Goal: Transaction & Acquisition: Purchase product/service

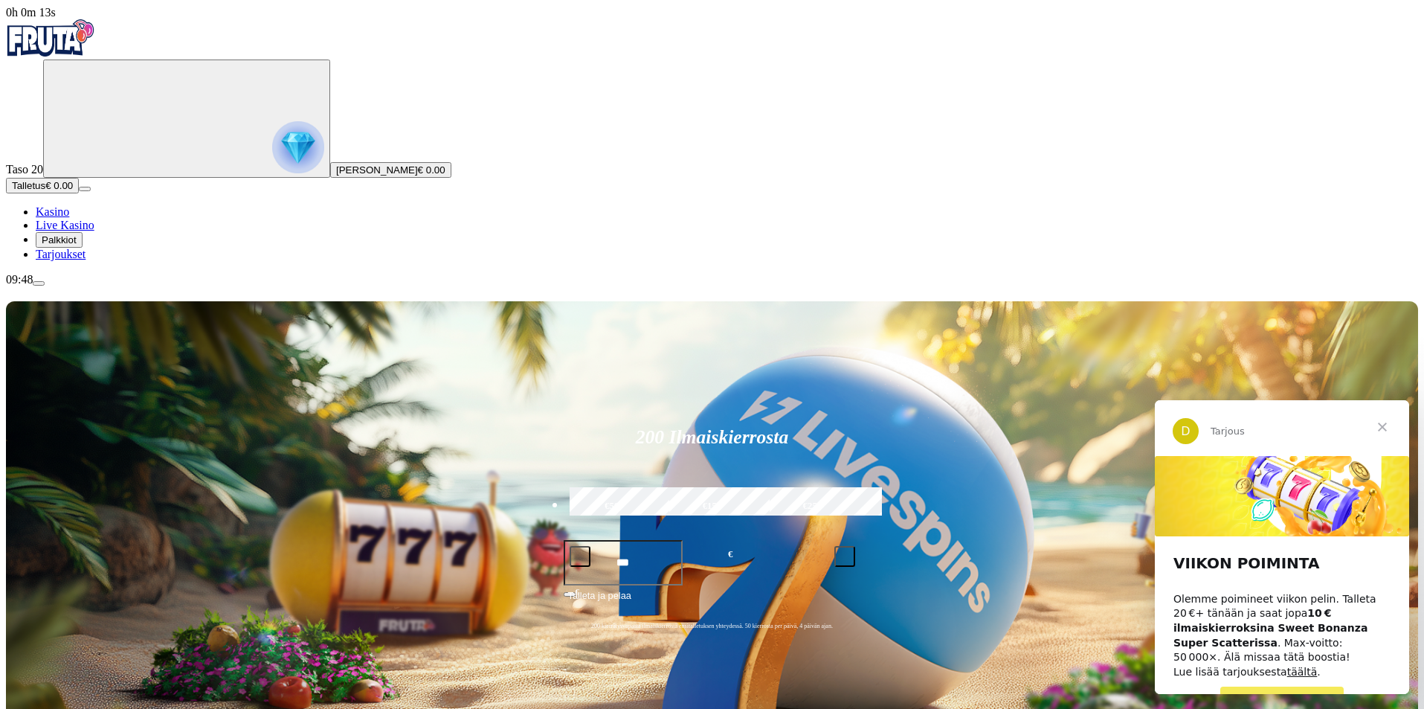
click at [45, 191] on span "Talletus" at bounding box center [28, 185] width 33 height 11
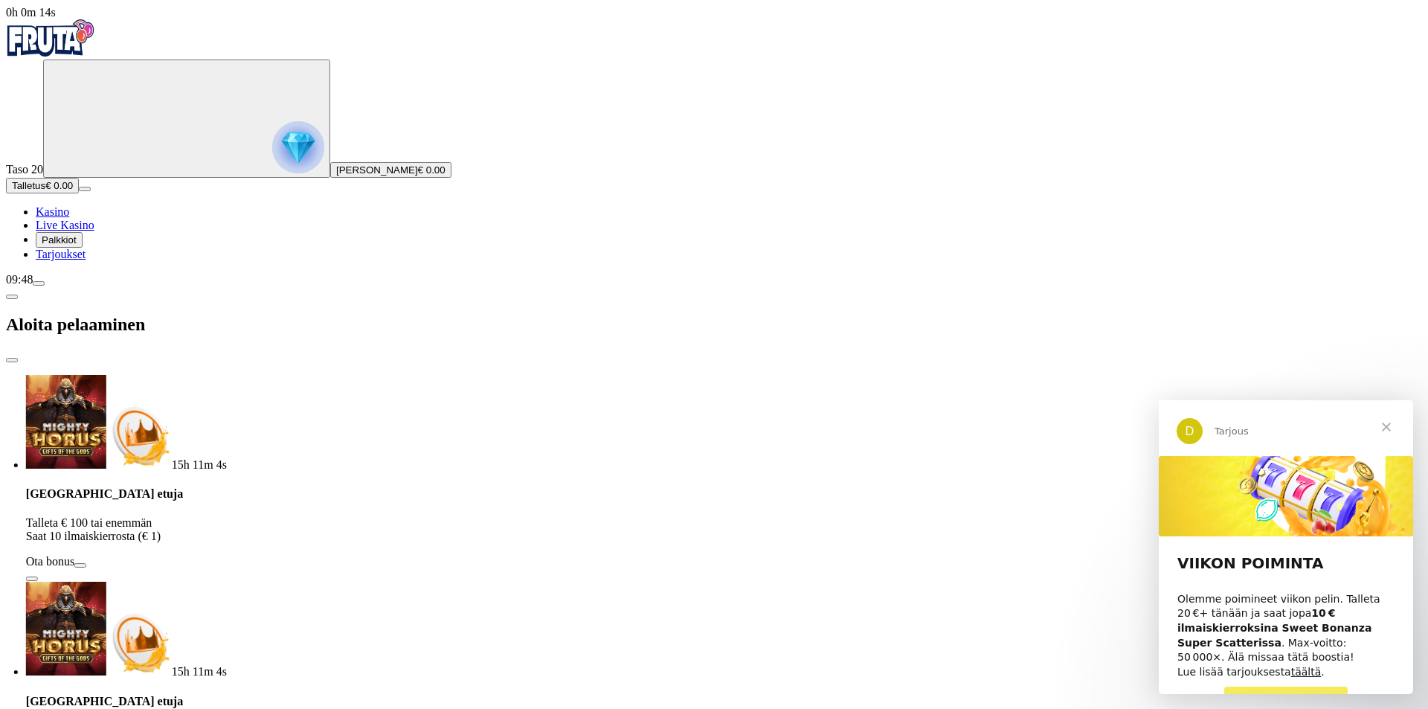
click at [129, 126] on div "0h 0m 14s Taso 20 Antti Mikael Granholm € 0.00 Talletus € 0.00 Kasino Live Kasi…" at bounding box center [714, 643] width 1416 height 1274
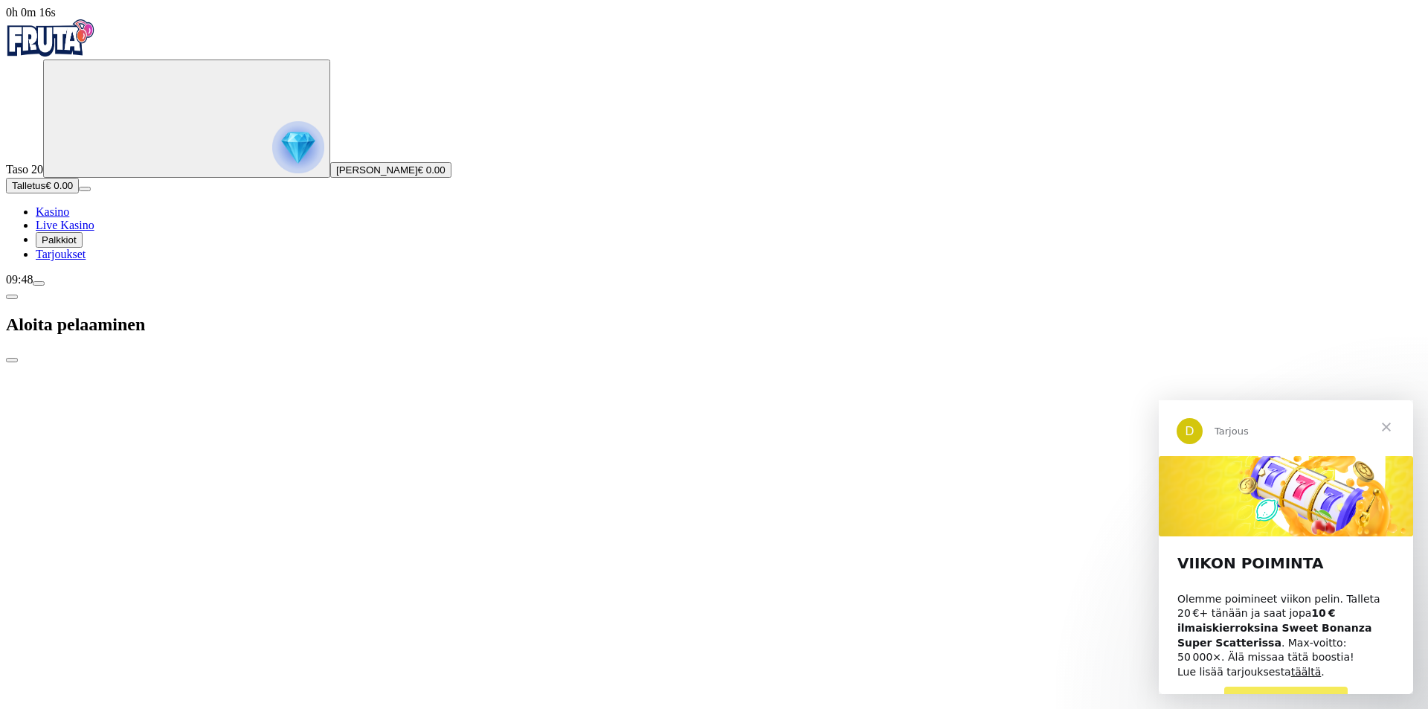
drag, startPoint x: 181, startPoint y: 300, endPoint x: 130, endPoint y: 296, distance: 50.7
click at [123, 300] on div "0h 0m 16s Taso 20 Antti Mikael Granholm € 0.00 Talletus € 0.00 Kasino Live Kasi…" at bounding box center [714, 643] width 1416 height 1274
type input "**"
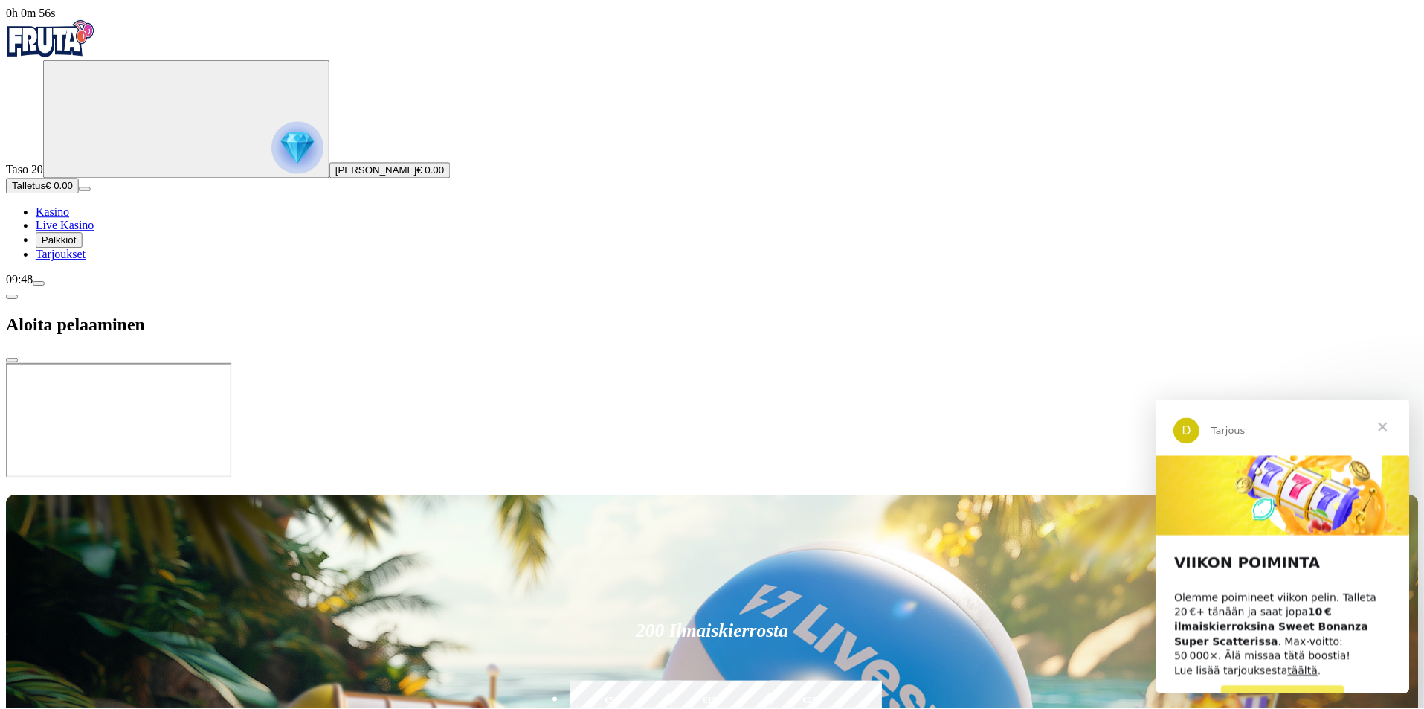
scroll to position [21, 0]
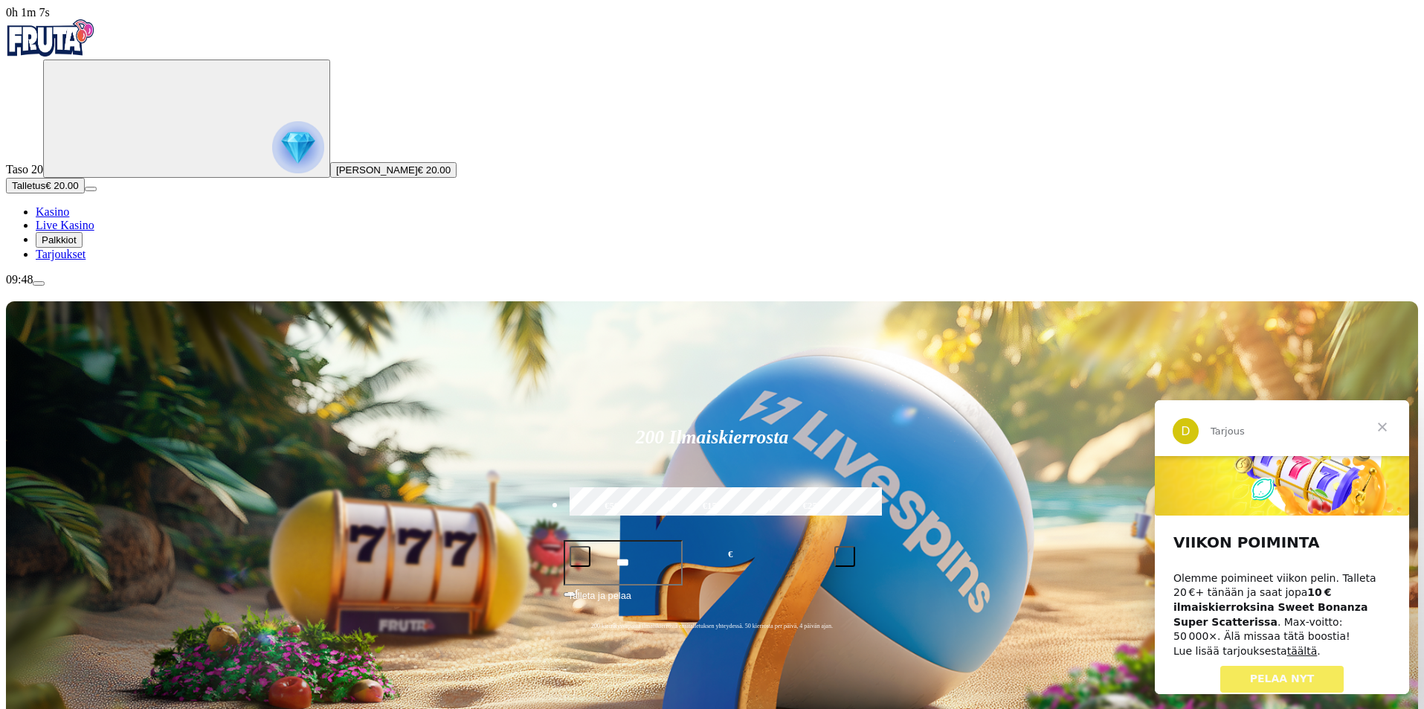
click at [1295, 672] on span "PELAA NYT" at bounding box center [1282, 678] width 65 height 12
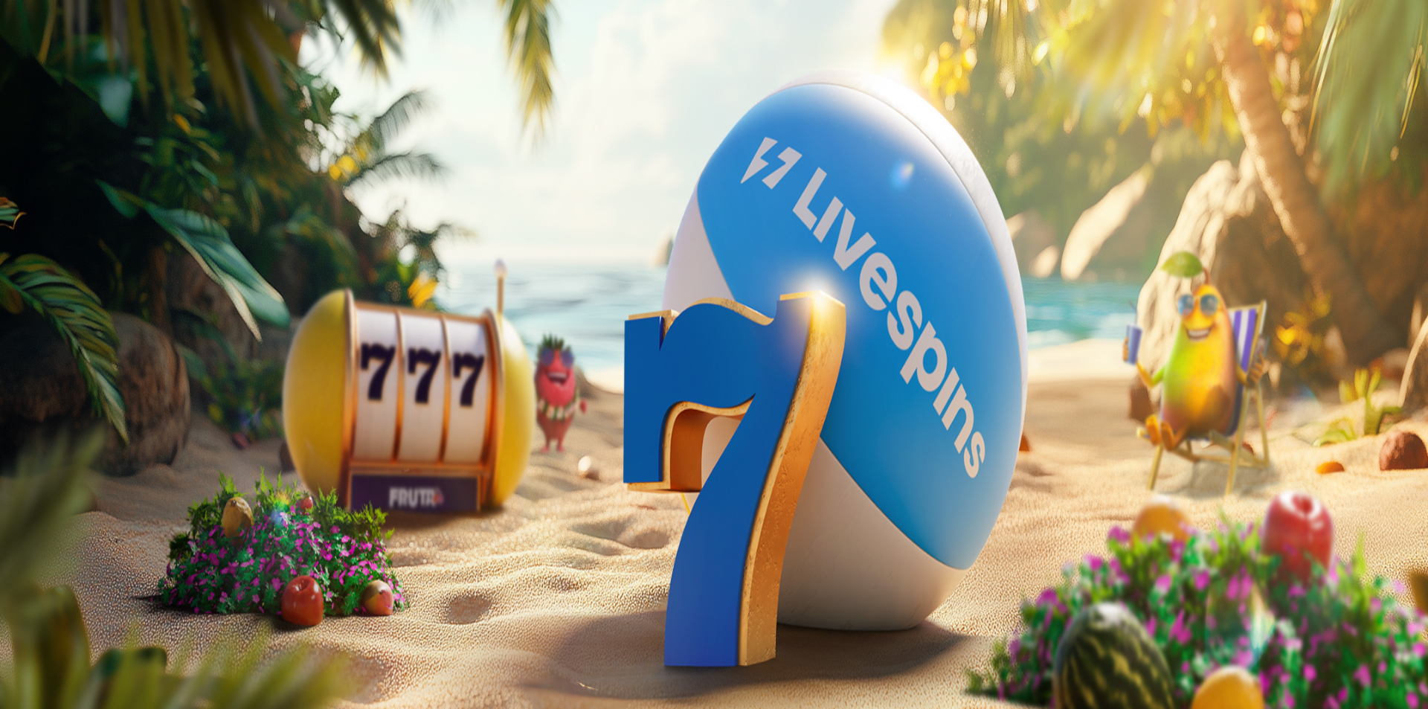
drag, startPoint x: 413, startPoint y: 169, endPoint x: 229, endPoint y: 179, distance: 184.0
click at [231, 375] on ul "15h 10m 6s [GEOGRAPHIC_DATA] etuja Talleta € 100 tai enemmän Saat 10 ilmaiskier…" at bounding box center [714, 686] width 1416 height 622
drag, startPoint x: 435, startPoint y: 160, endPoint x: 280, endPoint y: 156, distance: 154.7
click at [12, 360] on span "close icon" at bounding box center [12, 360] width 0 height 0
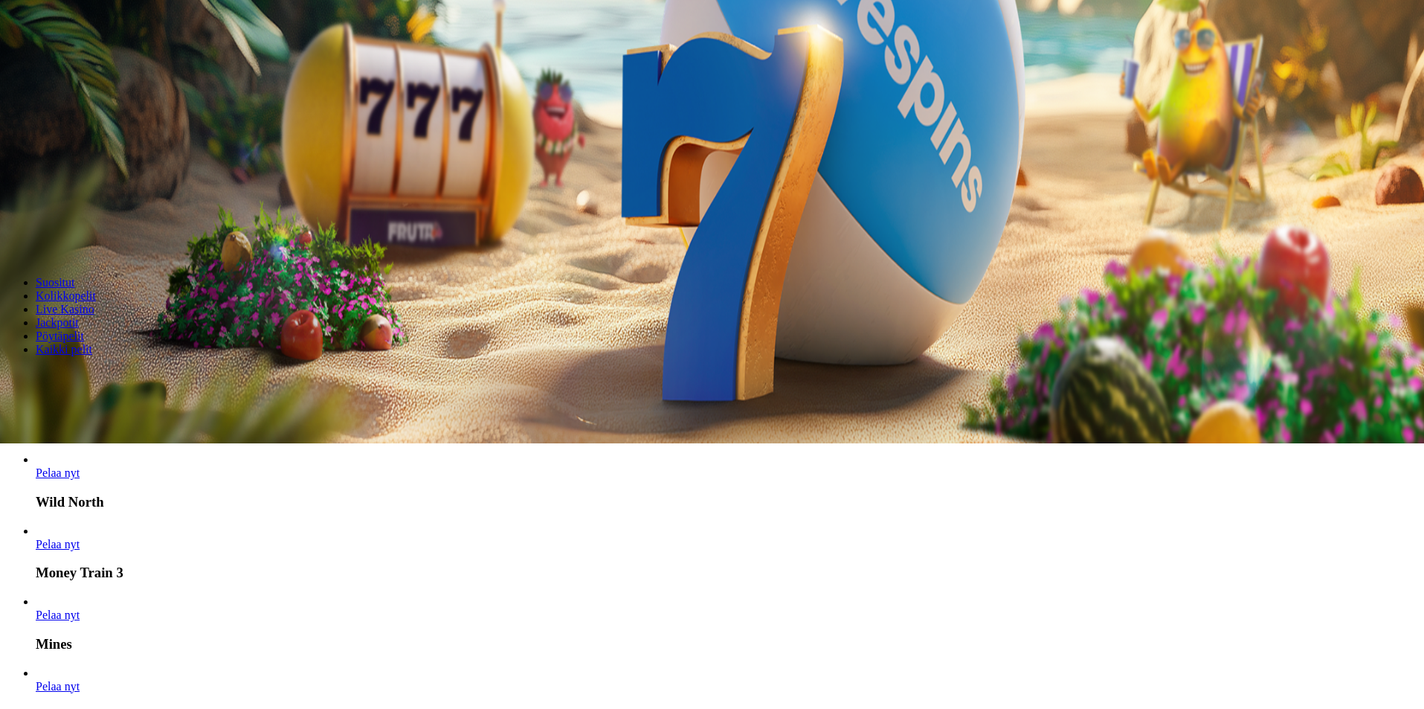
scroll to position [297, 0]
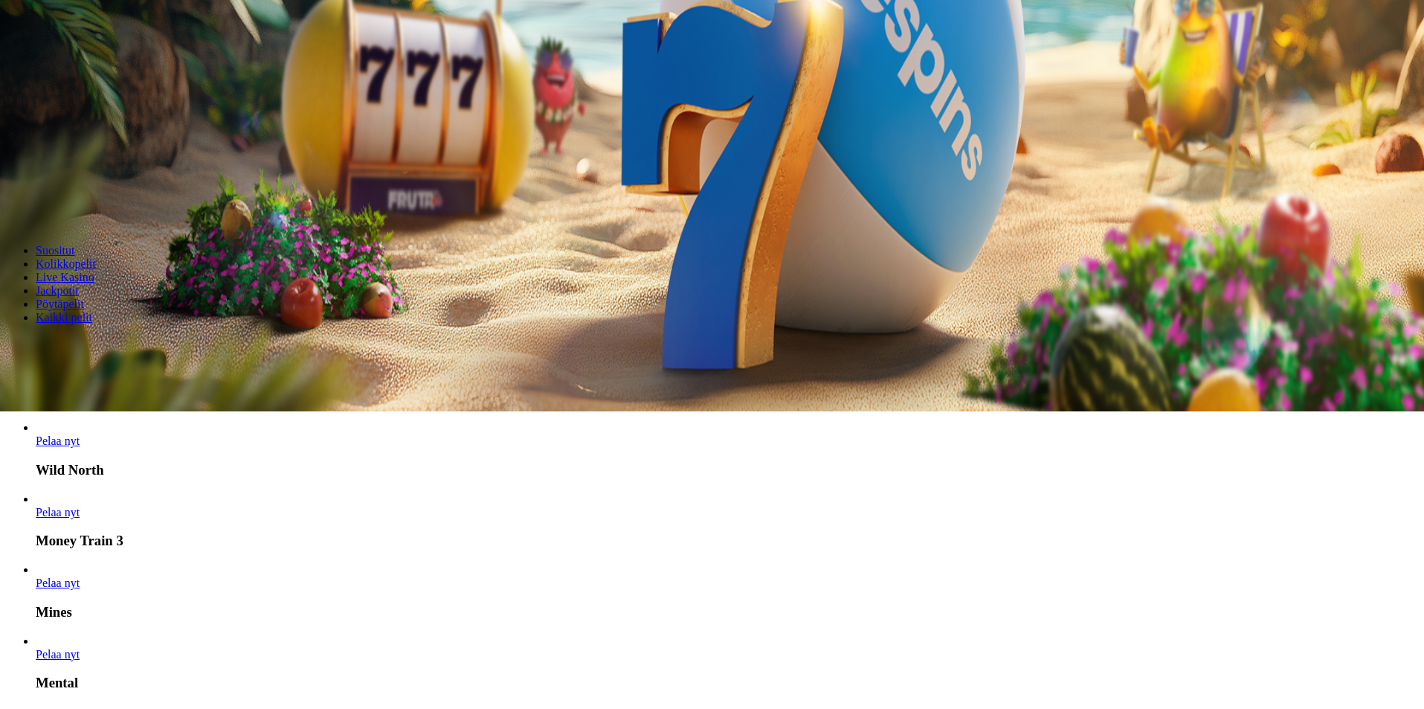
click at [24, 406] on span "chevron-right icon" at bounding box center [24, 406] width 0 height 0
click at [1133, 336] on div "Lobby" at bounding box center [712, 344] width 1412 height 16
click at [112, 337] on input "Search" at bounding box center [59, 344] width 106 height 15
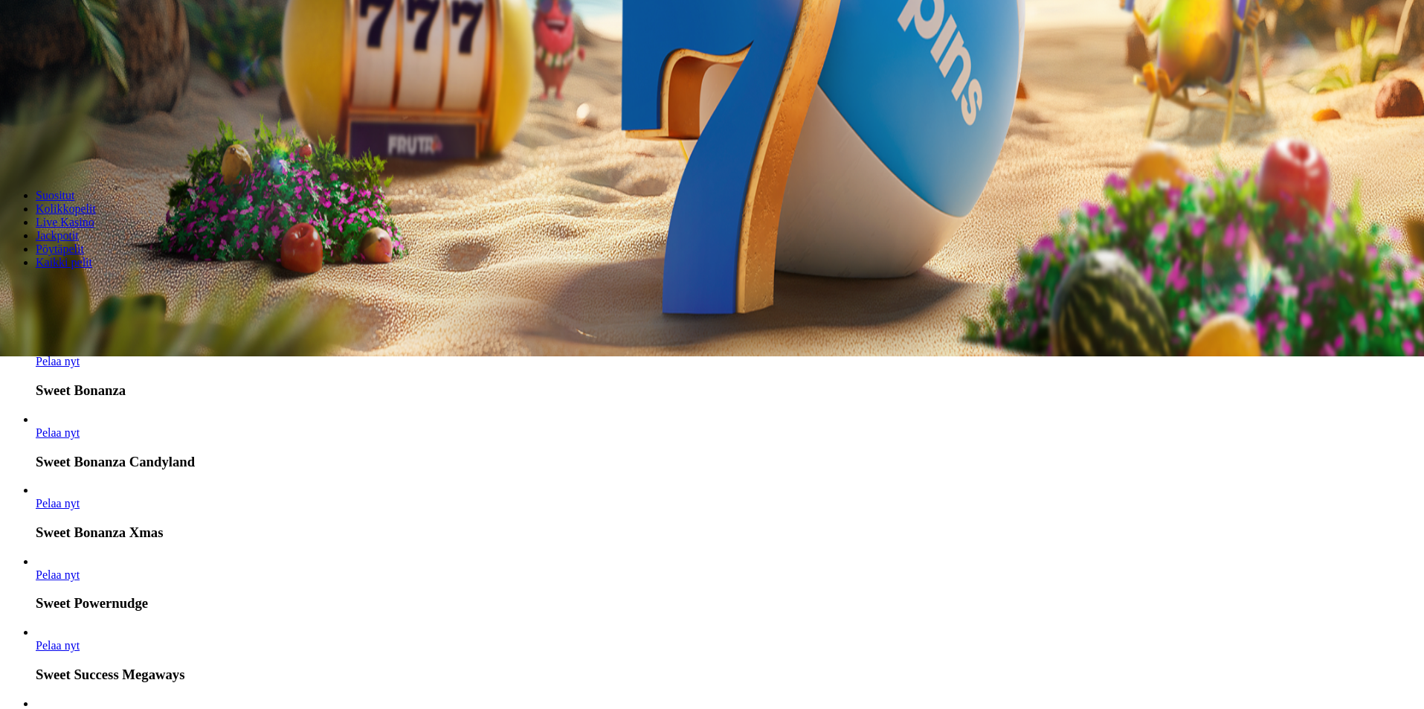
scroll to position [496, 0]
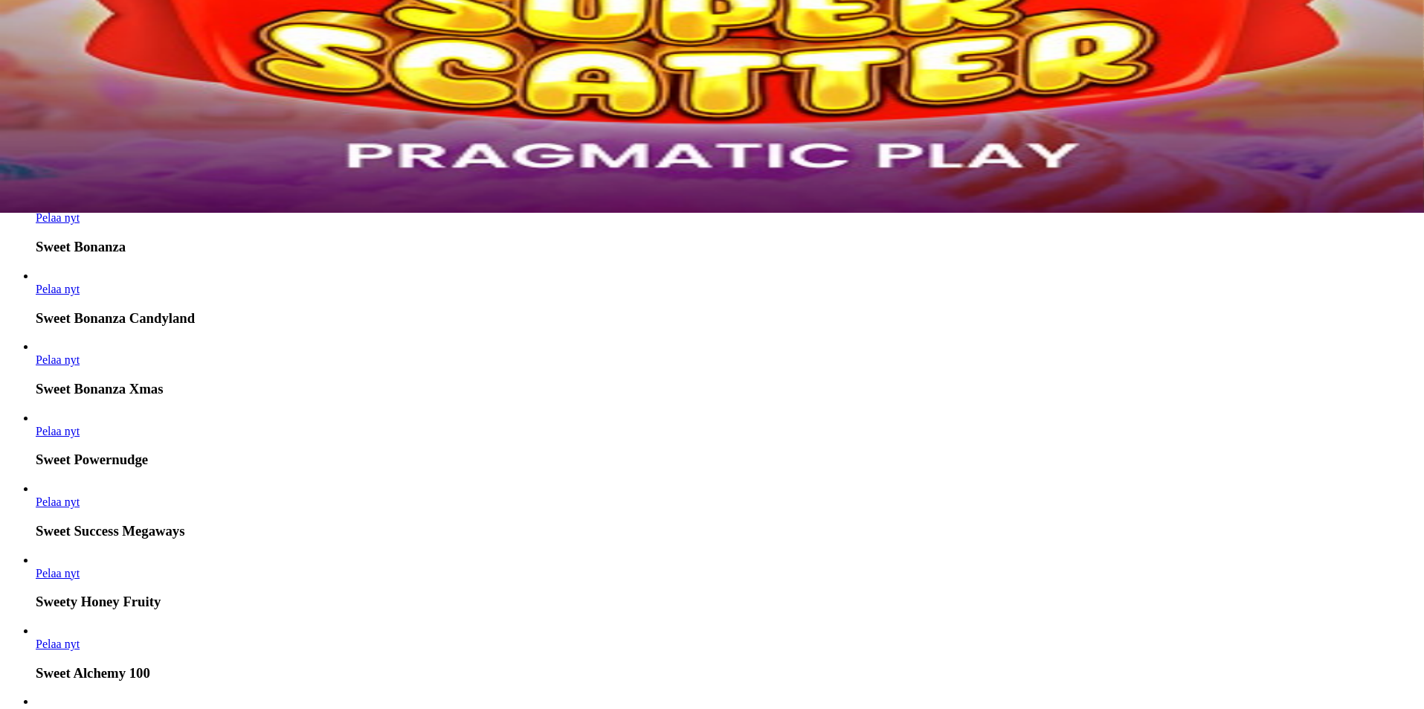
type input "*****"
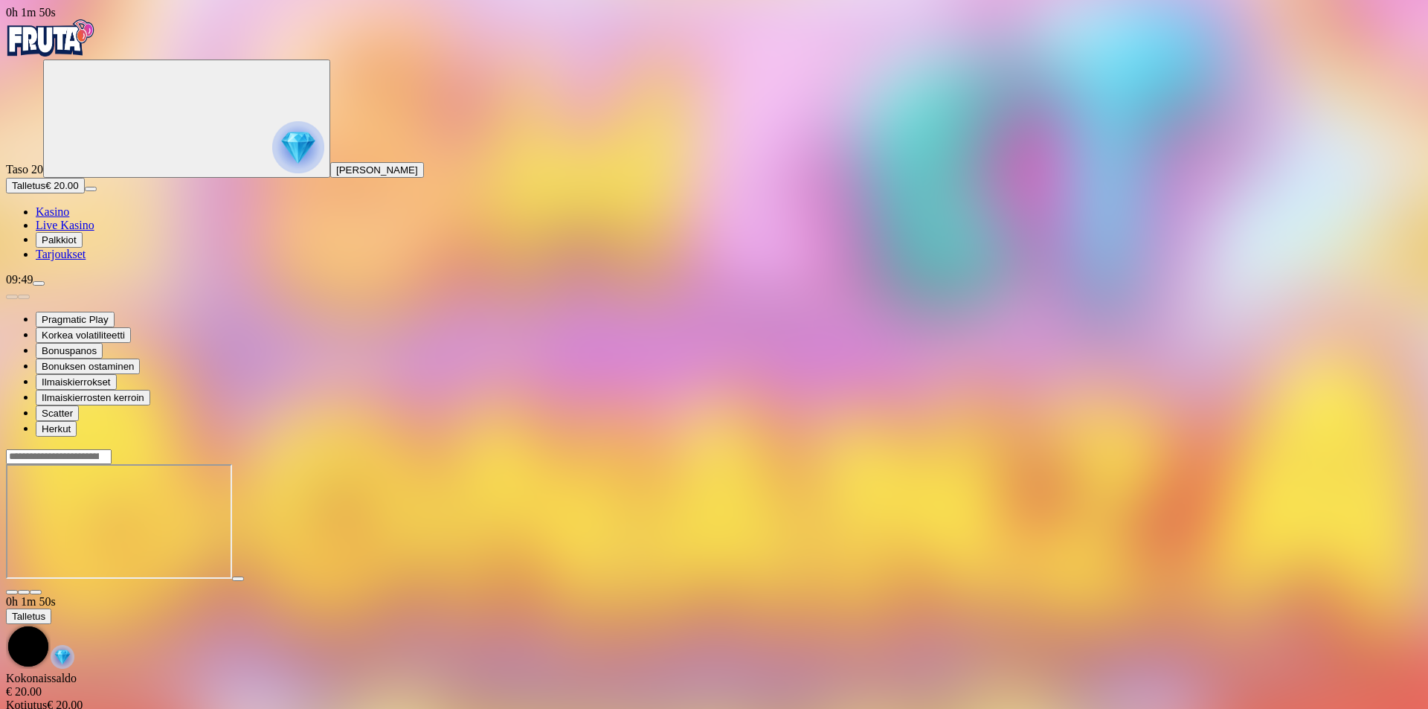
click at [72, 245] on span "Palkkiot" at bounding box center [59, 239] width 35 height 11
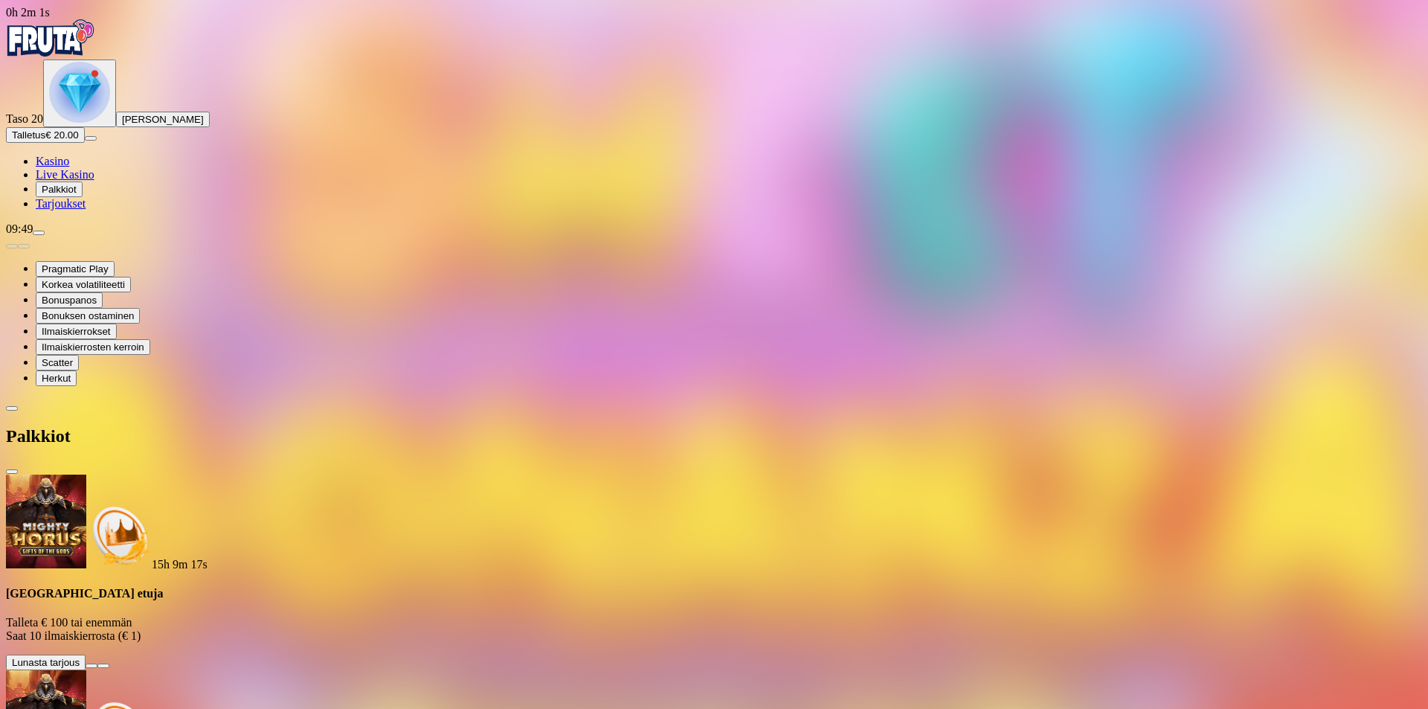
scroll to position [68, 0]
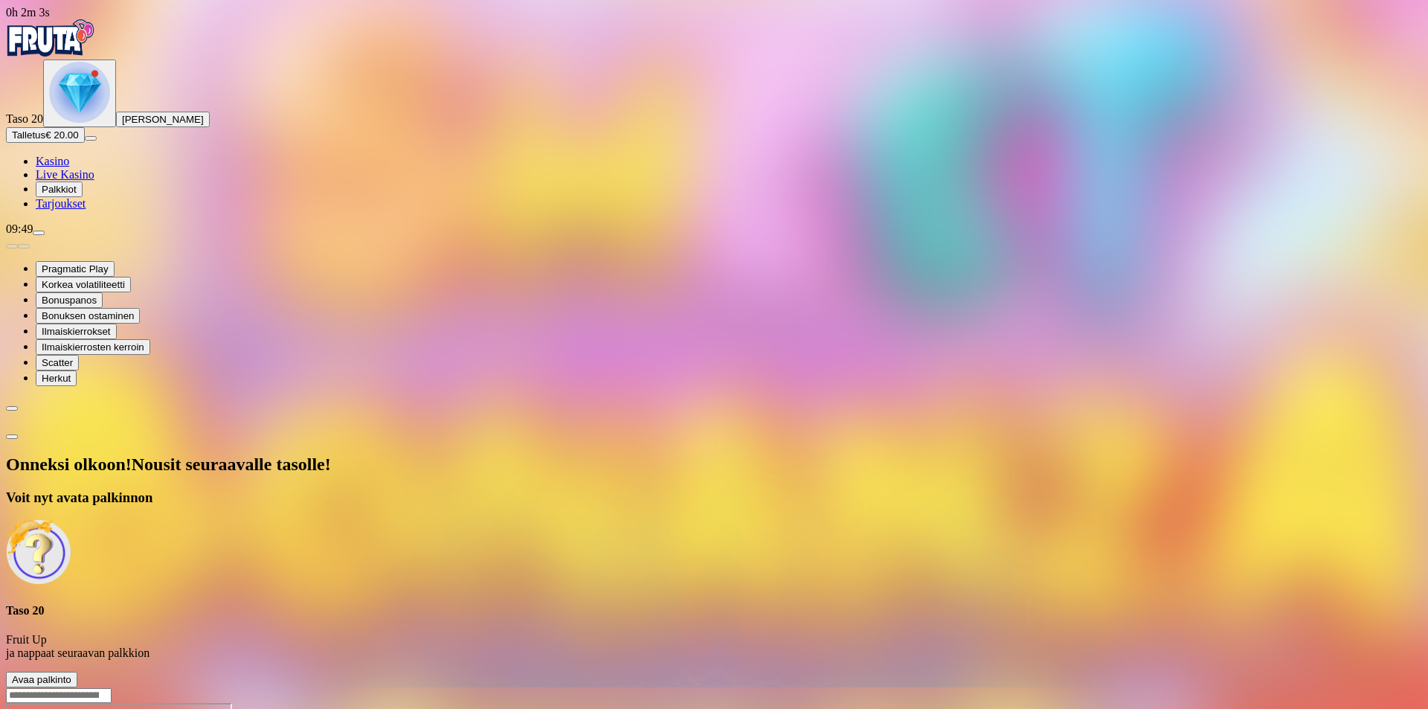
click at [71, 674] on span "Avaa palkinto" at bounding box center [41, 679] width 59 height 11
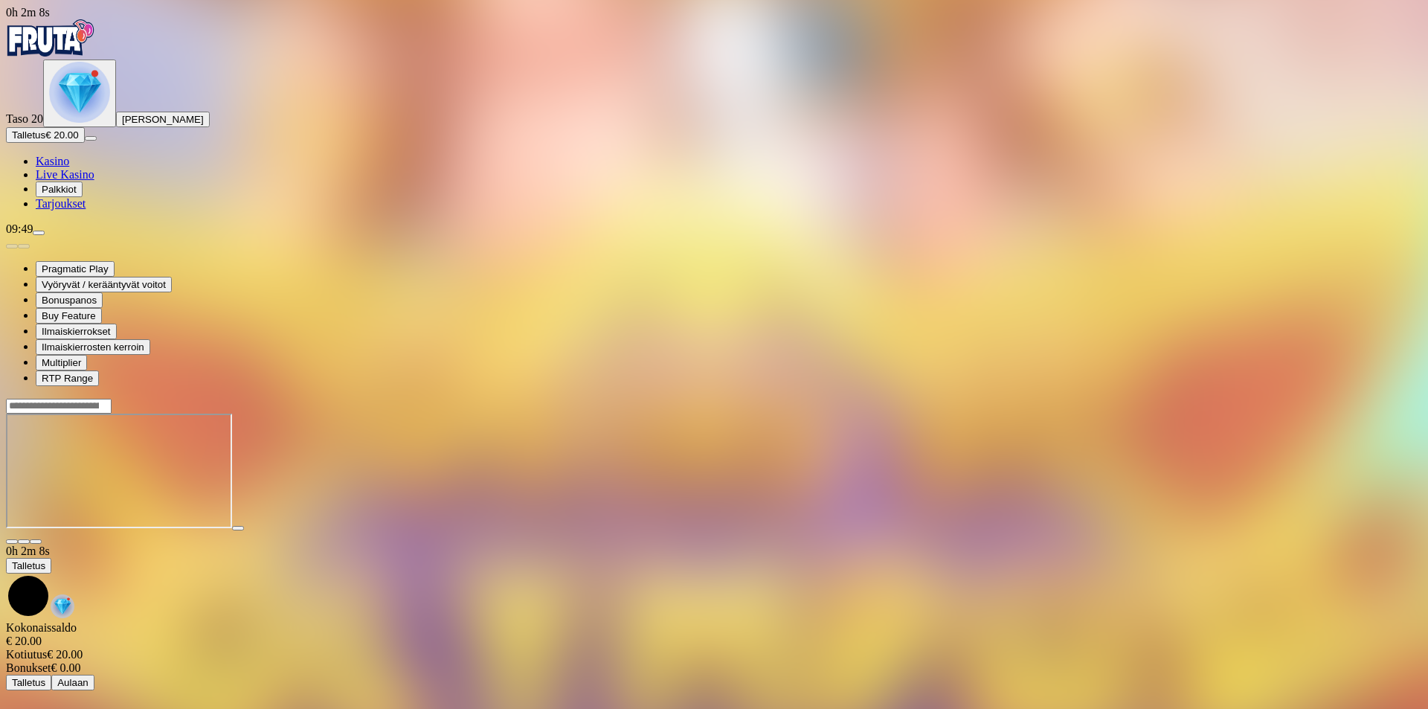
click at [42, 539] on button "button" at bounding box center [36, 541] width 12 height 4
click at [77, 195] on span "Palkkiot" at bounding box center [59, 189] width 35 height 11
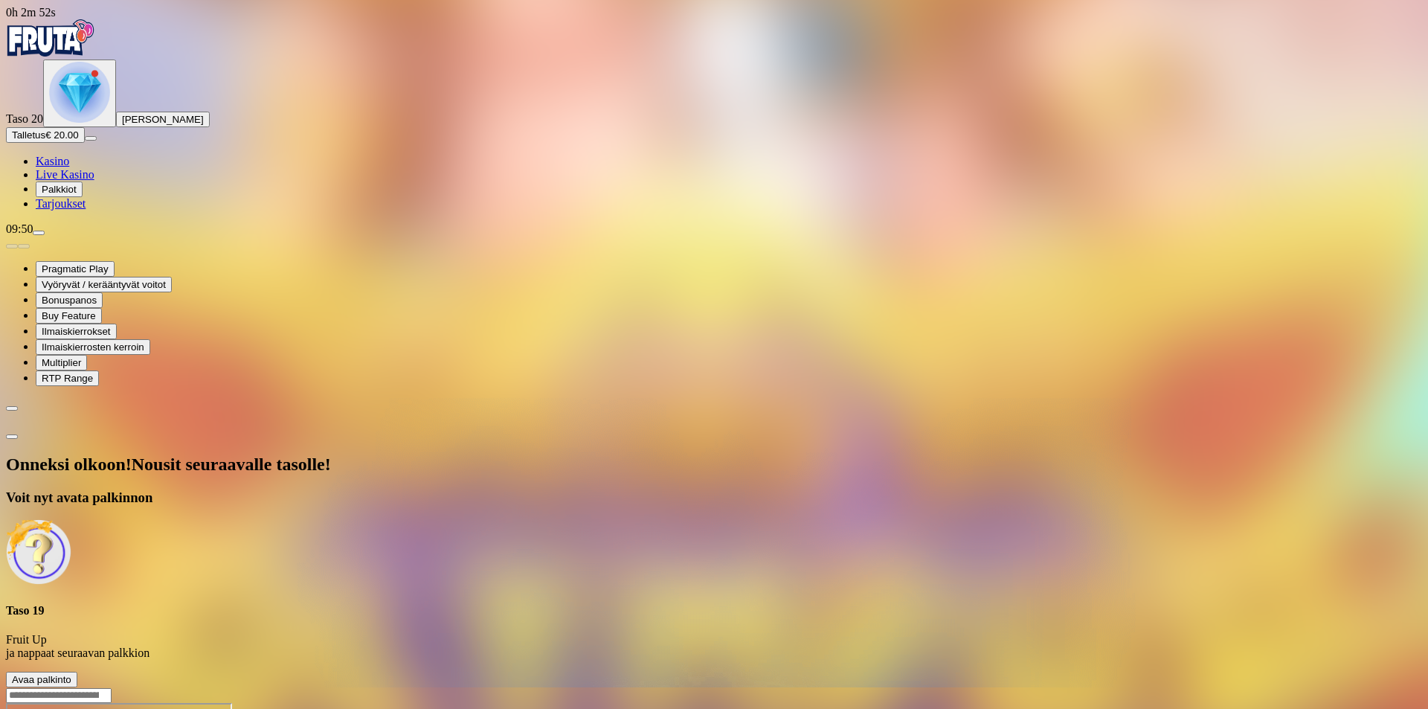
click at [71, 674] on span "Avaa palkinto" at bounding box center [41, 679] width 59 height 11
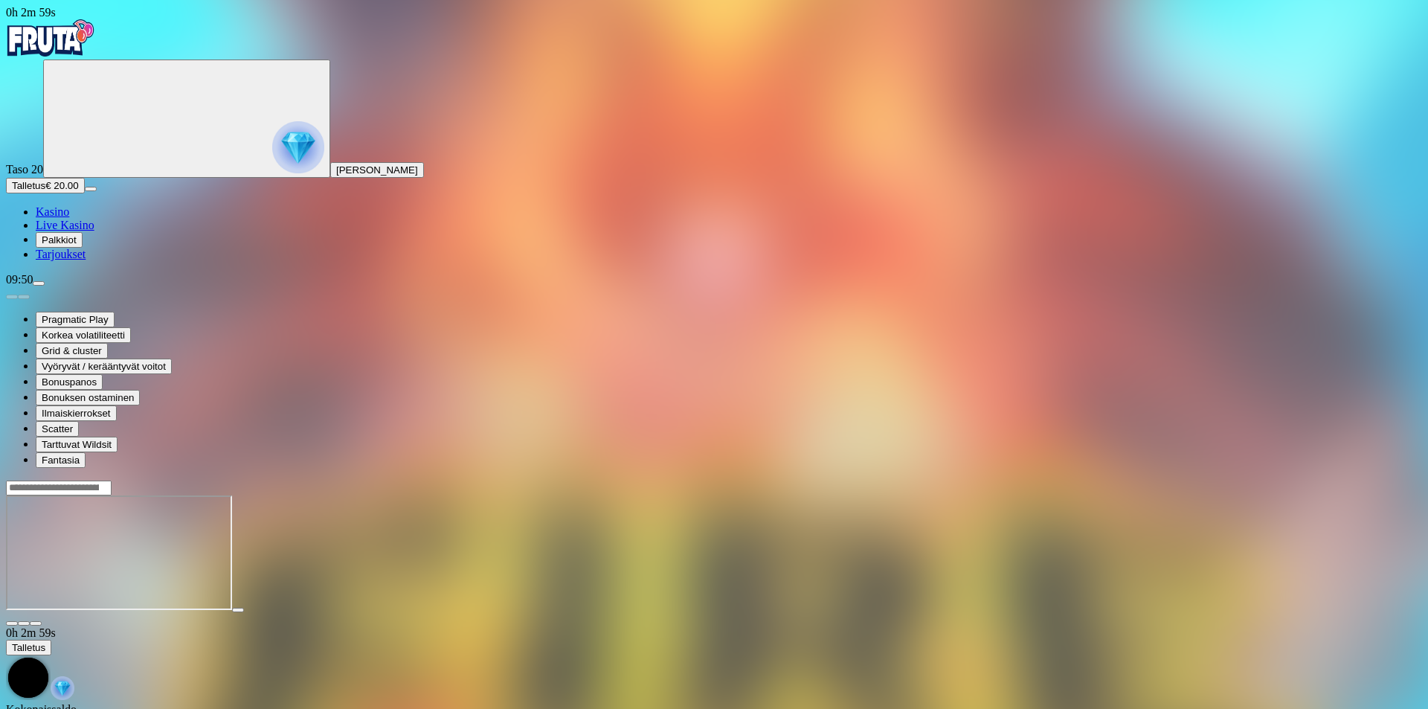
click at [36, 623] on span "fullscreen icon" at bounding box center [36, 623] width 0 height 0
click at [489, 480] on header at bounding box center [714, 488] width 1416 height 16
click at [36, 623] on span "fullscreen icon" at bounding box center [36, 623] width 0 height 0
click at [68, 218] on span "Kasino" at bounding box center [52, 211] width 33 height 13
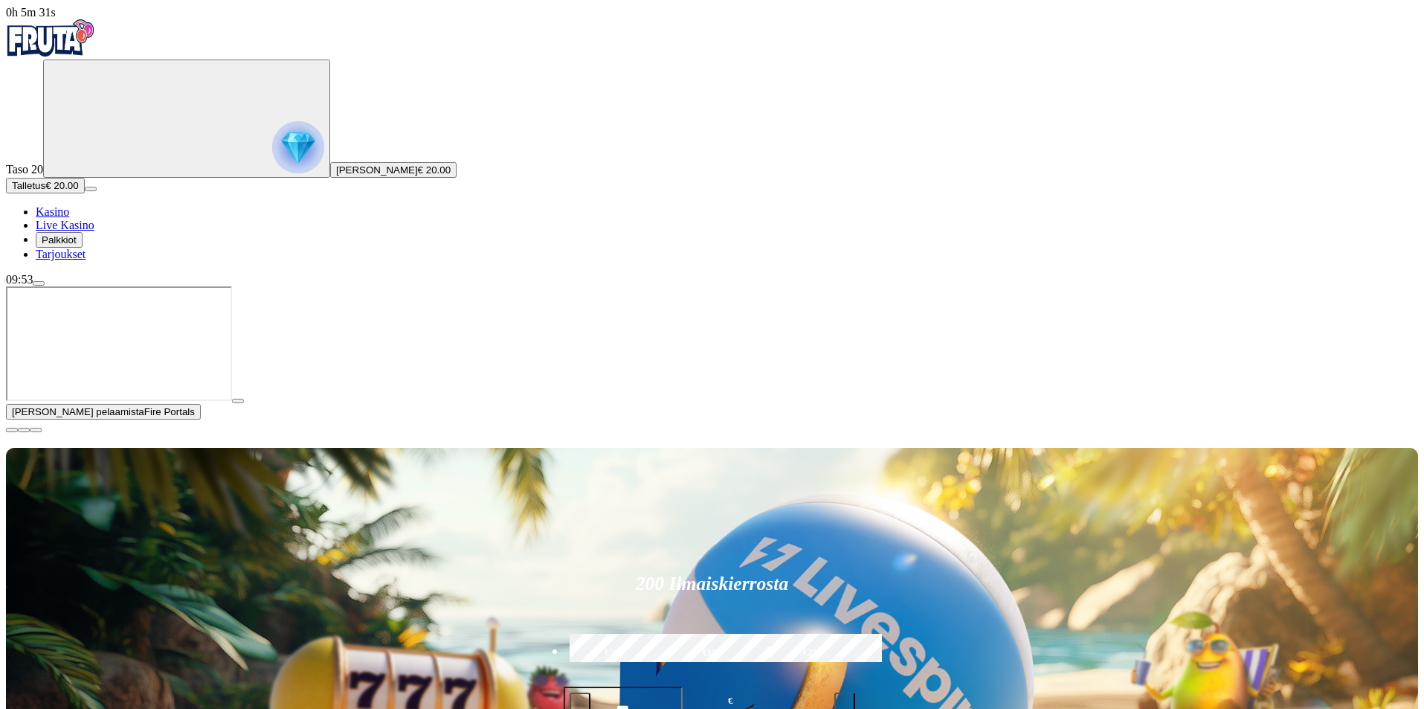
type input "*******"
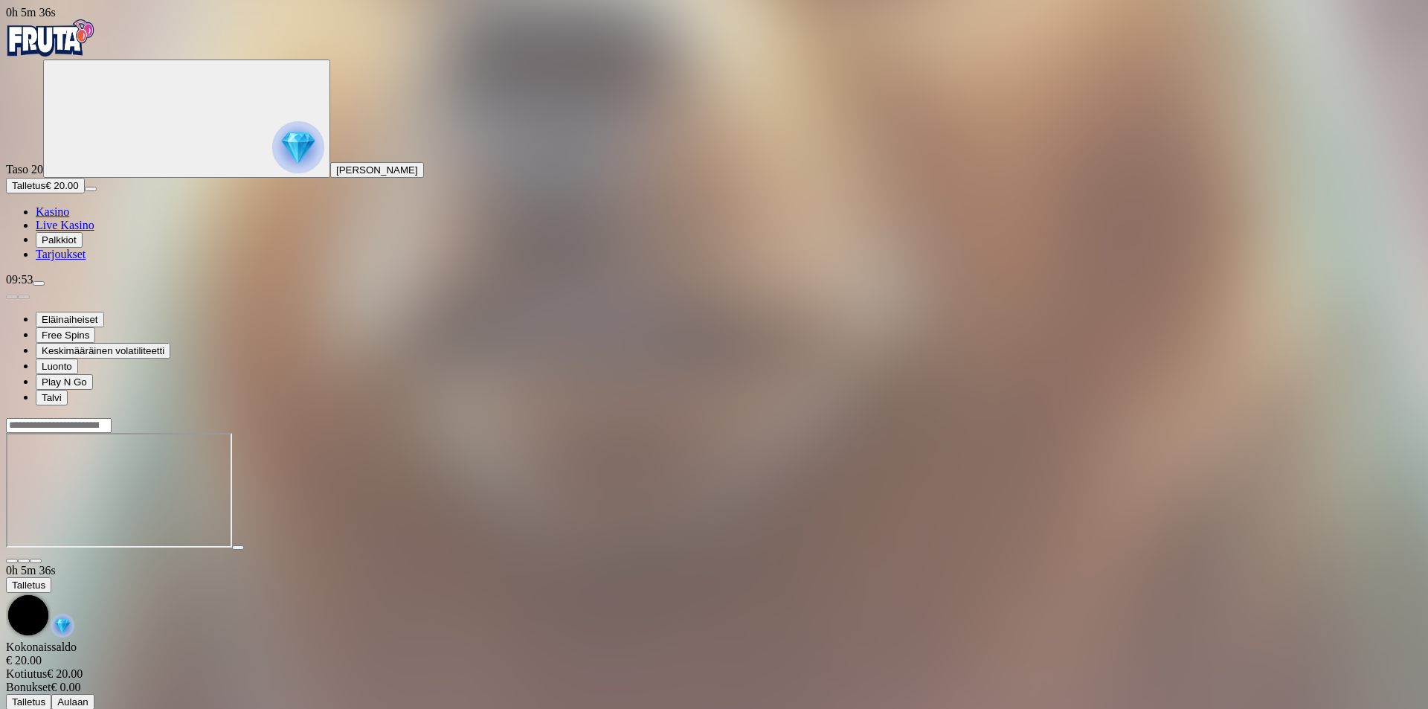
click at [36, 561] on span "fullscreen icon" at bounding box center [36, 561] width 0 height 0
click at [77, 245] on span "Palkkiot" at bounding box center [59, 239] width 35 height 11
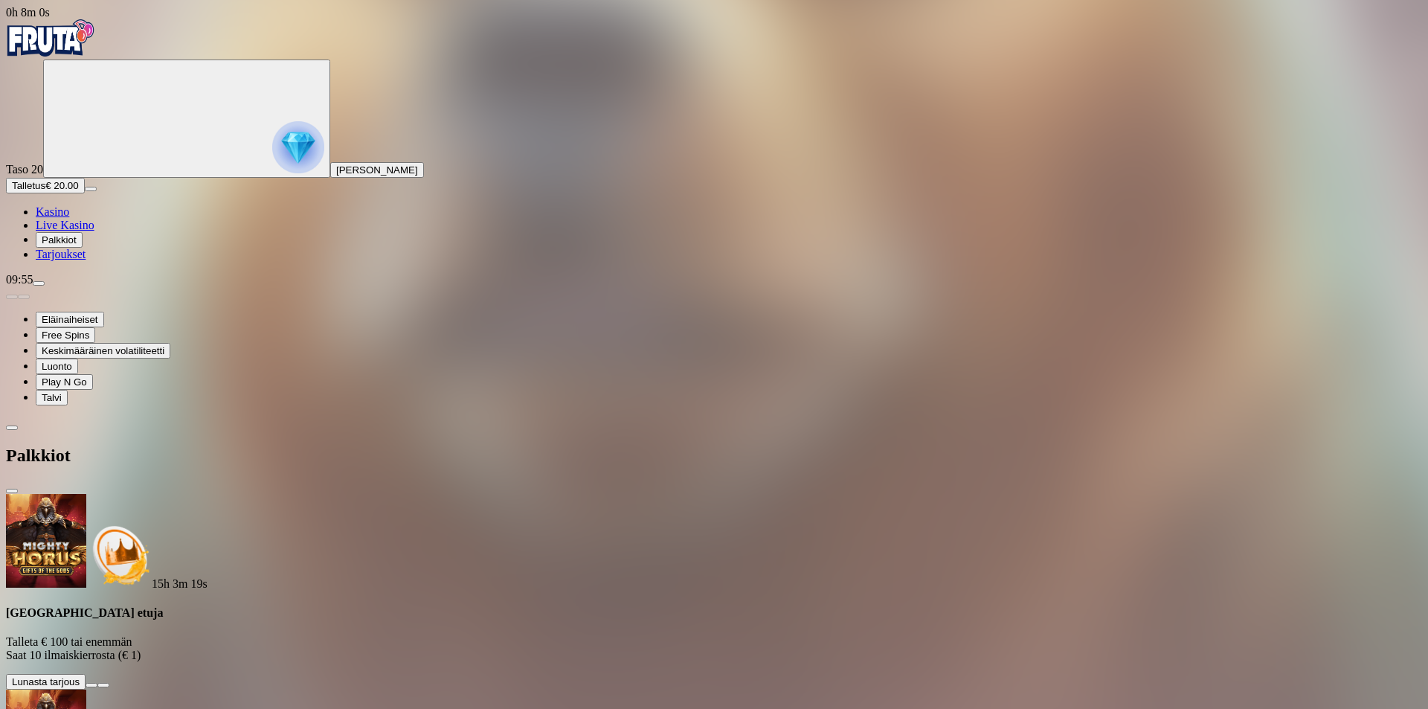
click at [174, 417] on div "Palkkiot" at bounding box center [714, 455] width 1416 height 77
click at [12, 428] on span "chevron-left icon" at bounding box center [12, 428] width 0 height 0
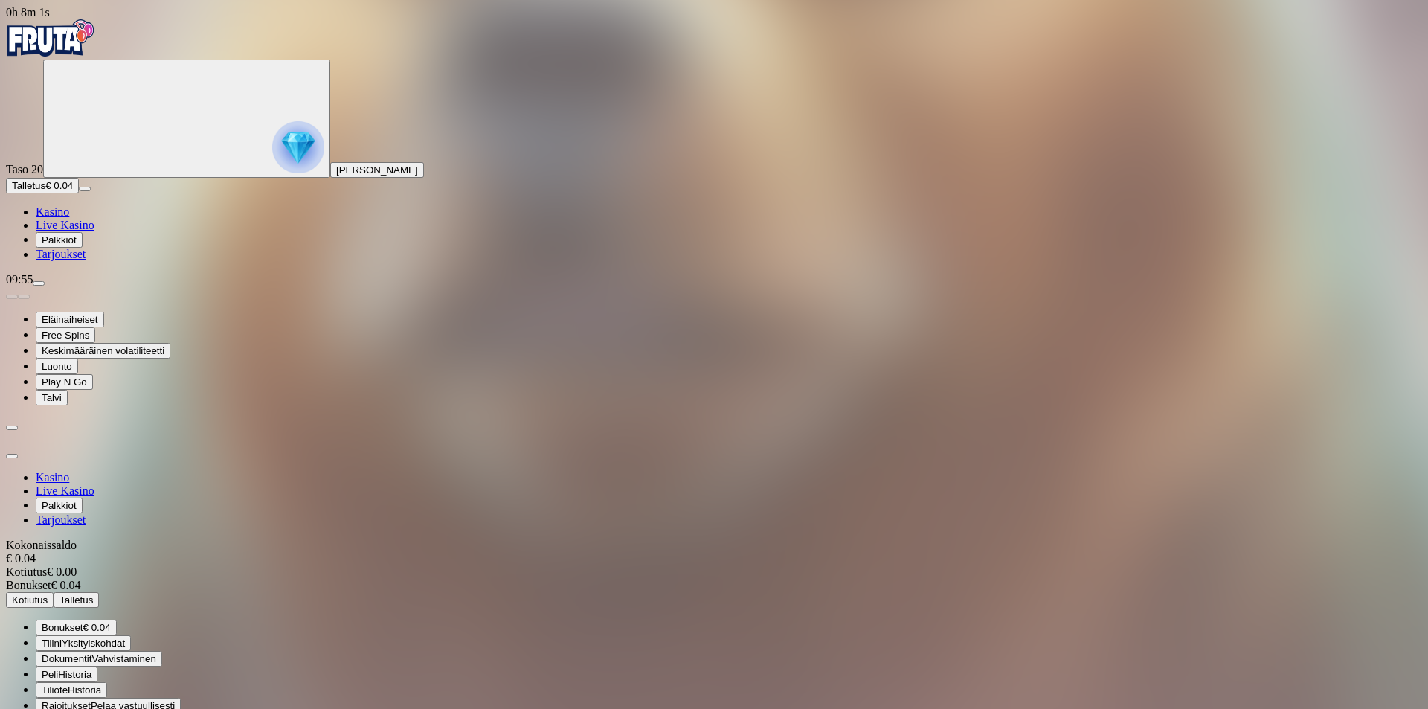
click at [45, 191] on span "Talletus" at bounding box center [28, 185] width 33 height 11
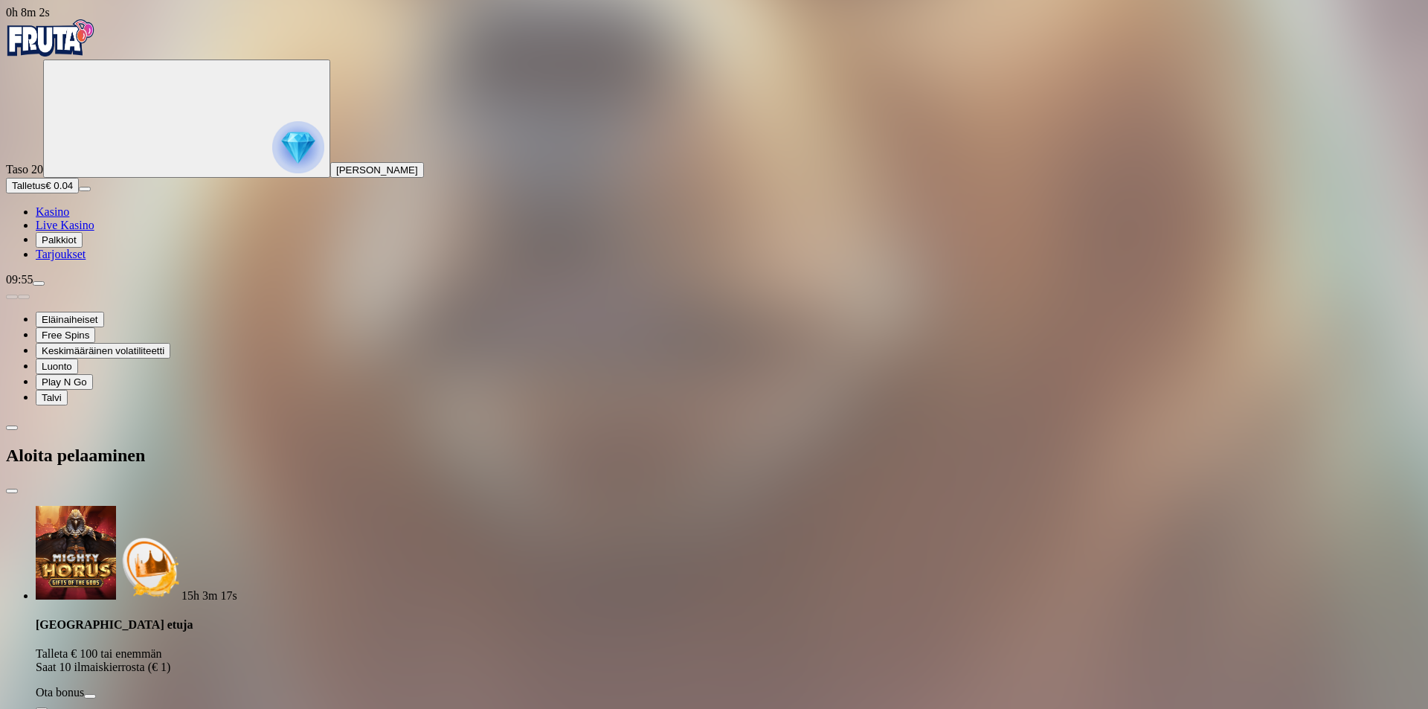
drag, startPoint x: 256, startPoint y: 312, endPoint x: 89, endPoint y: 305, distance: 166.8
click at [85, 308] on div "0h 8m 2s Taso 20 [PERSON_NAME] Talletus € 0.04 Kasino Live Kasino Palkkiot Tarj…" at bounding box center [714, 680] width 1416 height 1348
type input "**"
drag, startPoint x: 308, startPoint y: 354, endPoint x: 315, endPoint y: 373, distance: 20.5
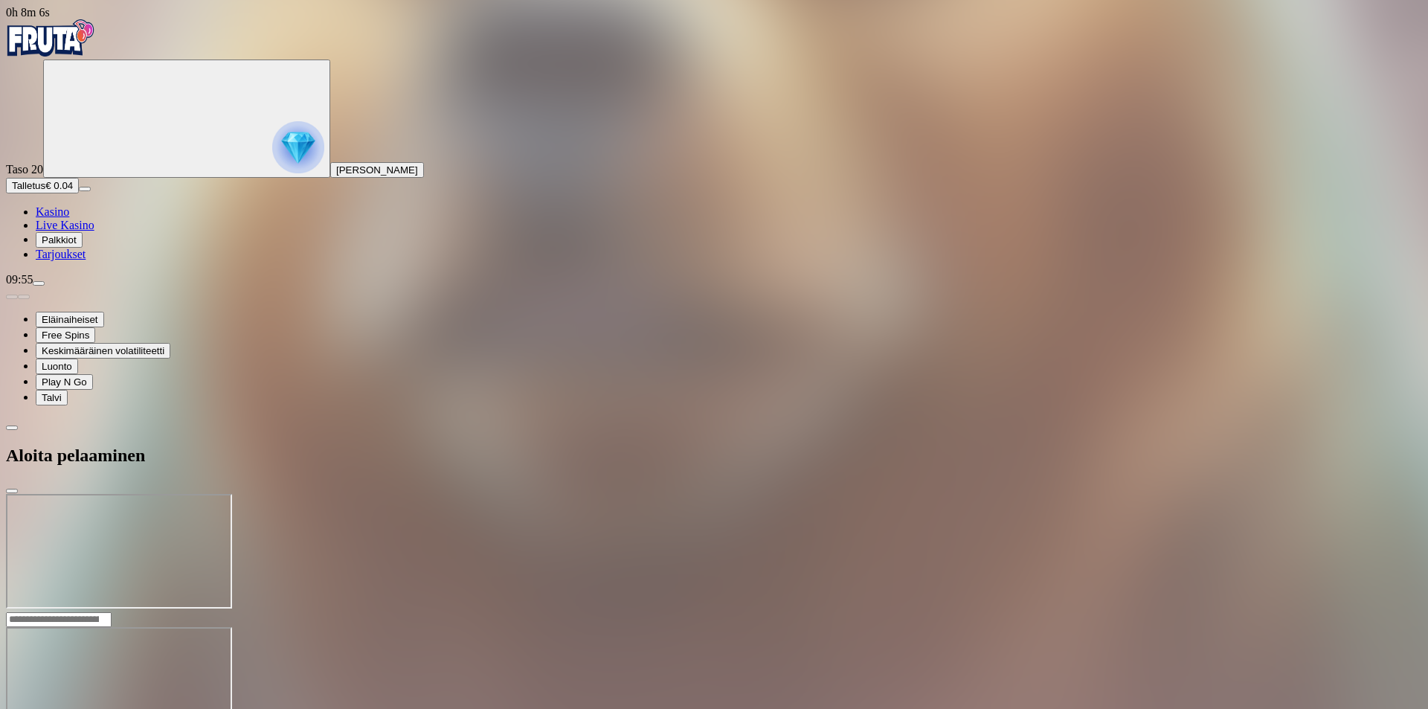
click at [109, 261] on ul "Kasino Live Kasino Palkkiot Tarjoukset" at bounding box center [714, 233] width 1416 height 56
click at [69, 218] on span "Kasino" at bounding box center [52, 211] width 33 height 13
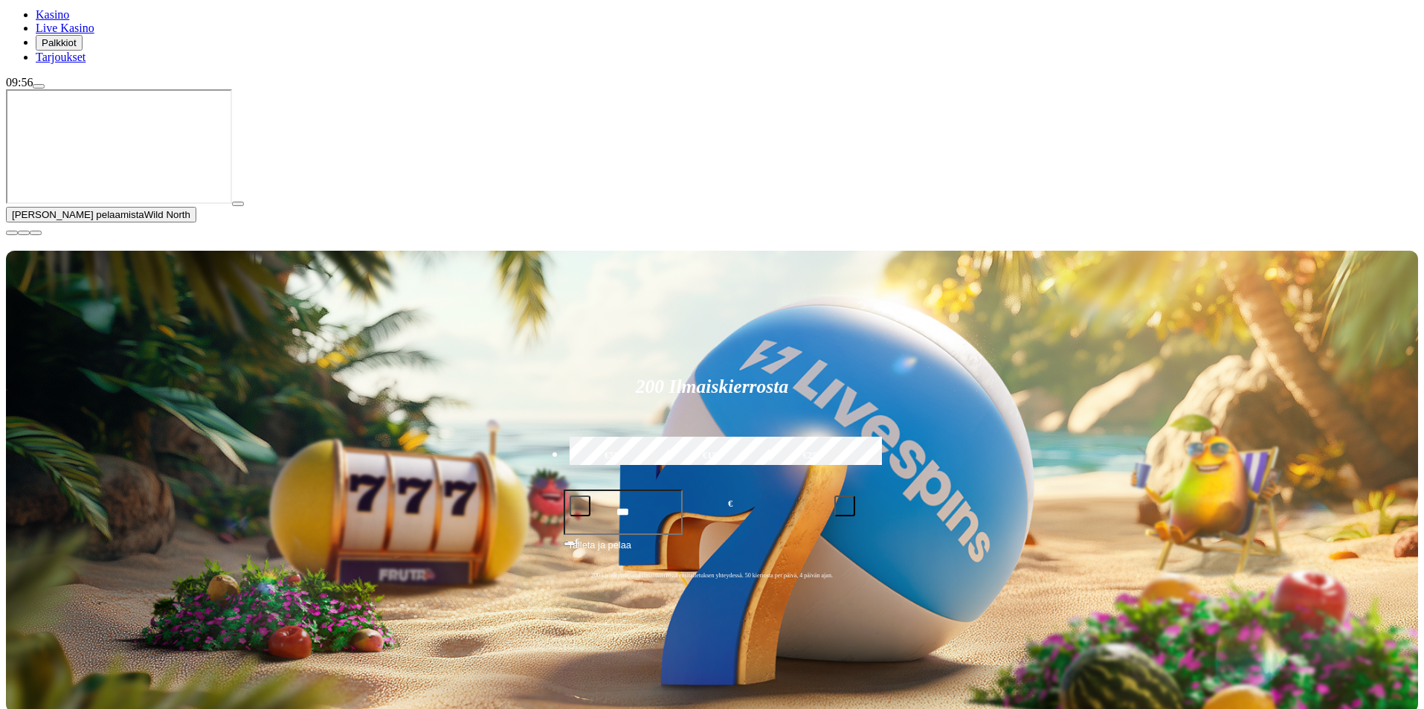
scroll to position [199, 0]
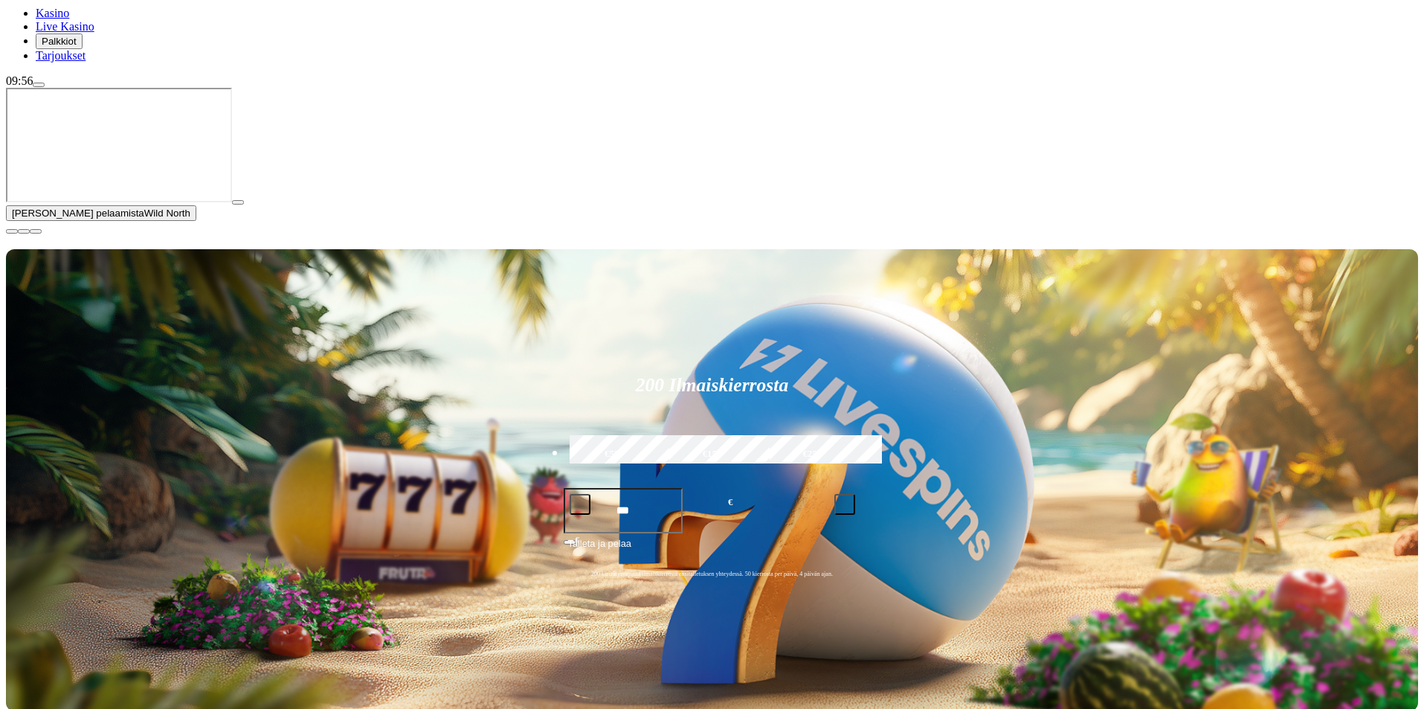
click at [12, 231] on span "close icon" at bounding box center [12, 231] width 0 height 0
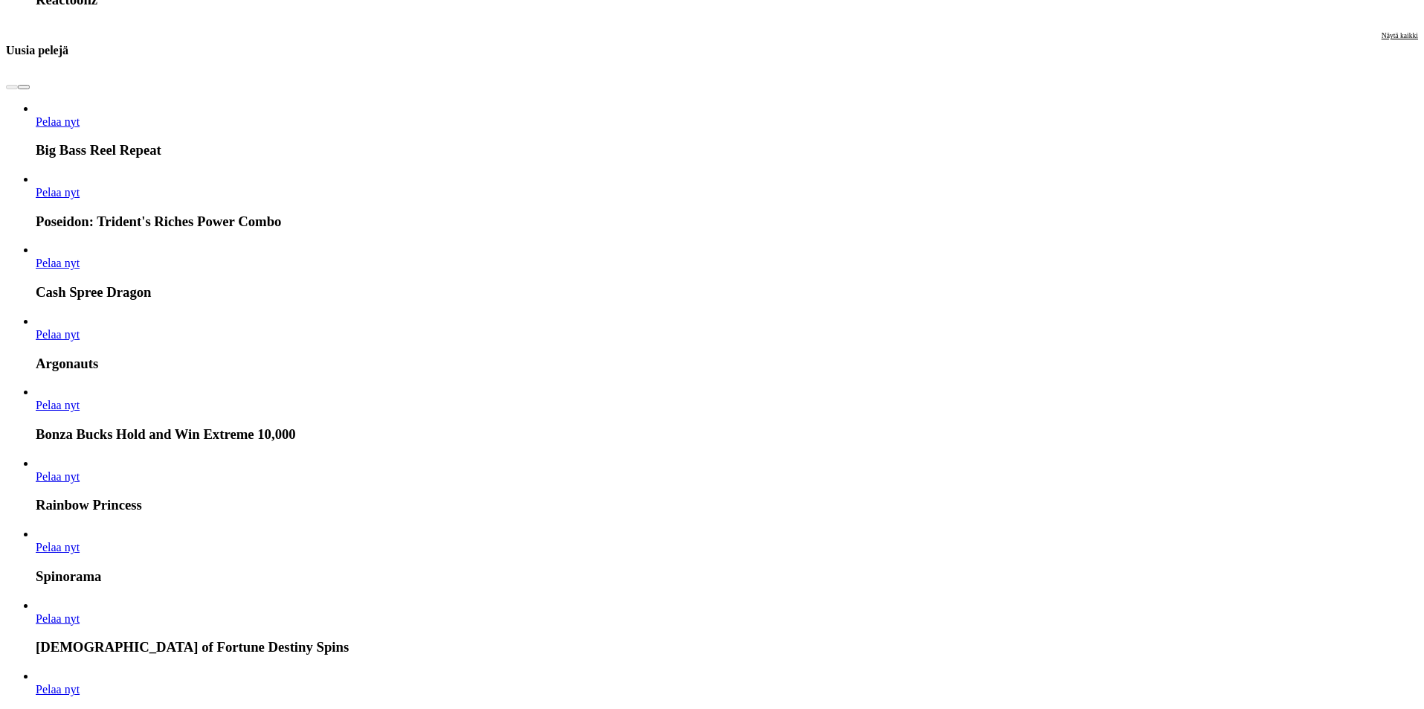
scroll to position [2578, 0]
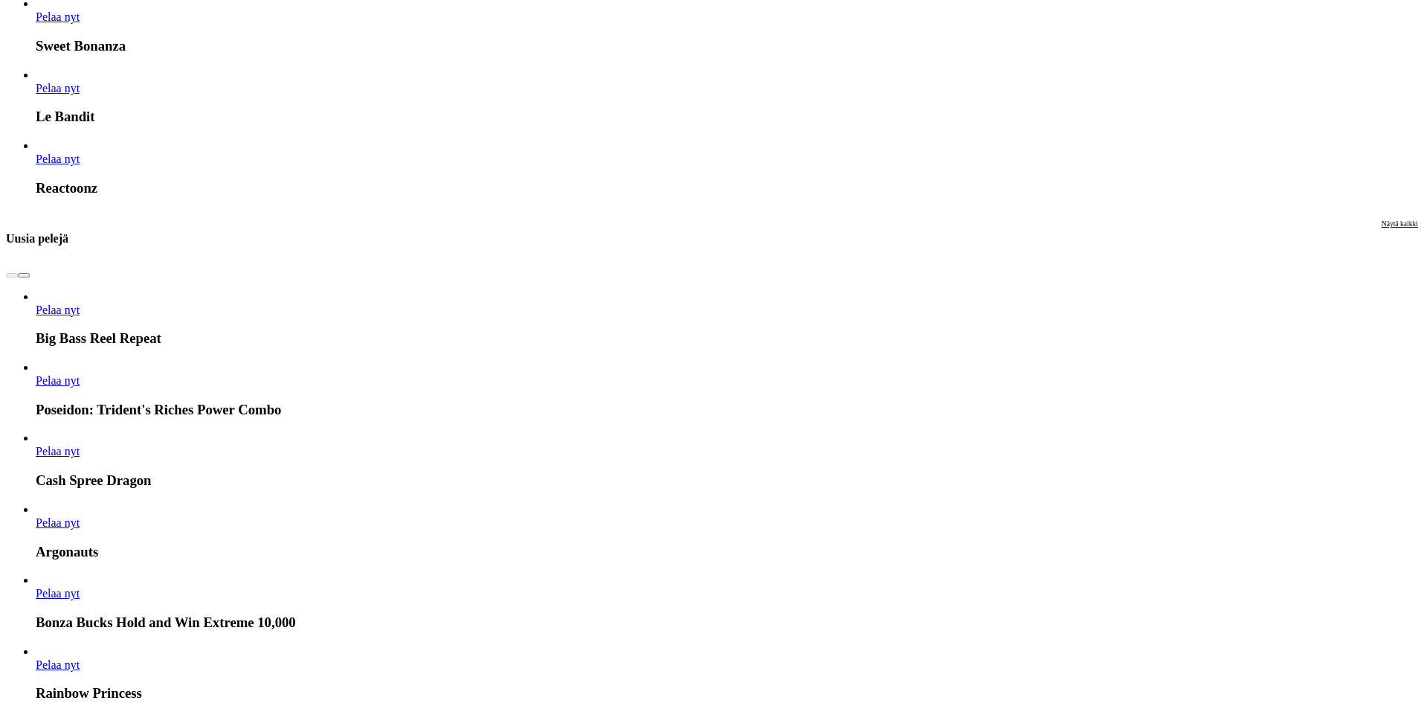
scroll to position [2380, 0]
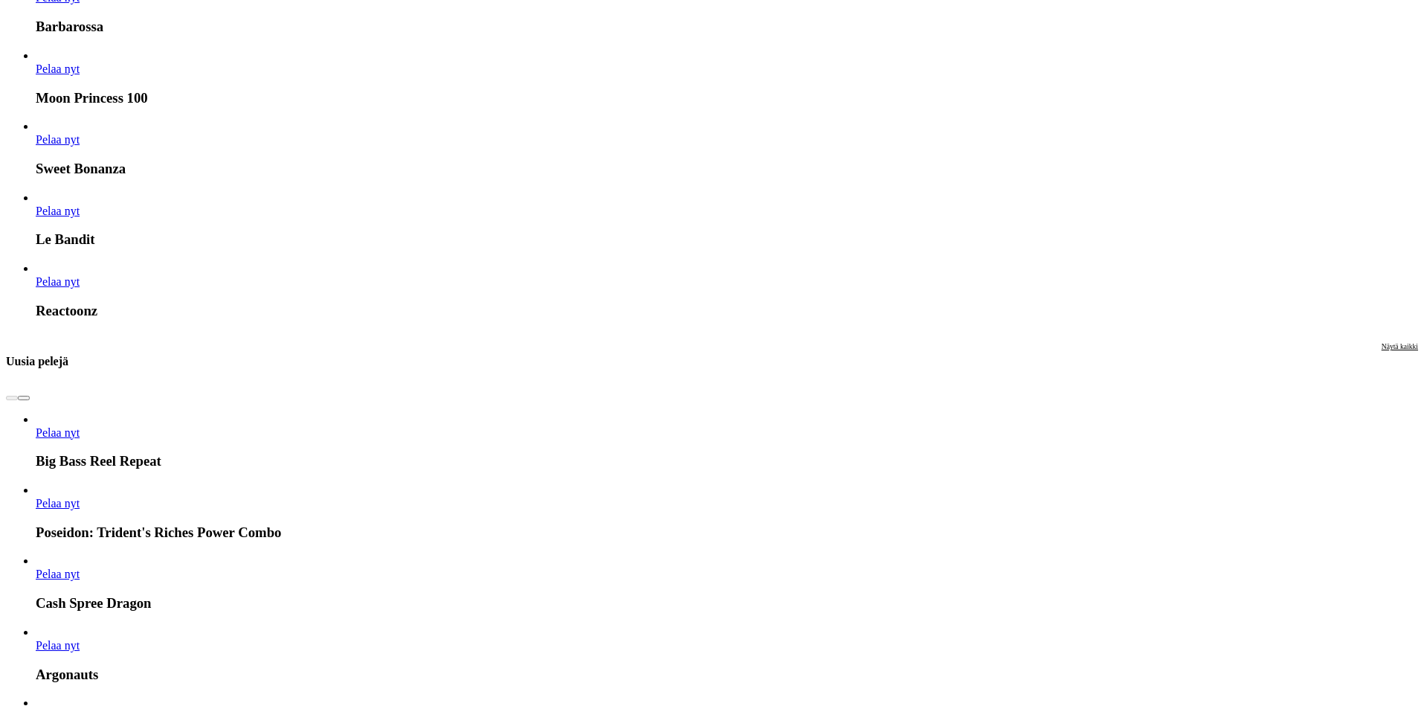
scroll to position [2281, 0]
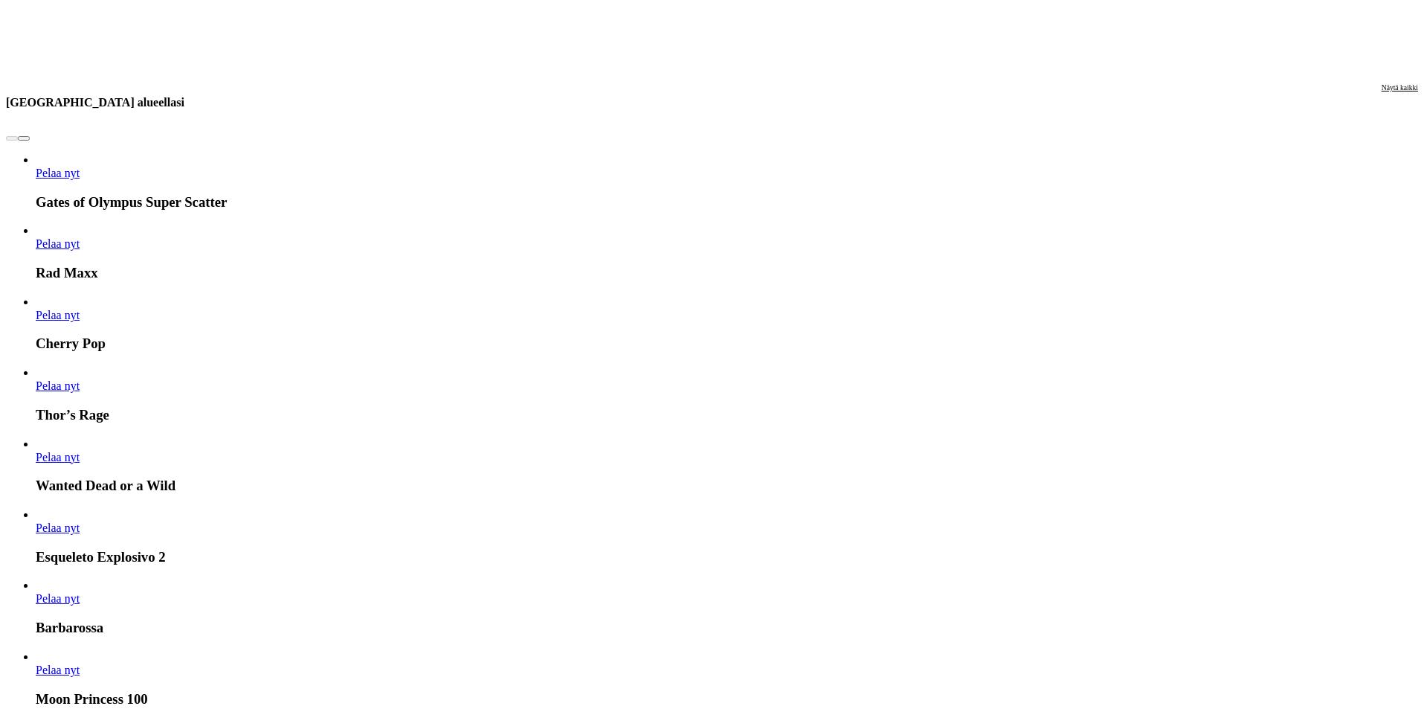
scroll to position [1686, 0]
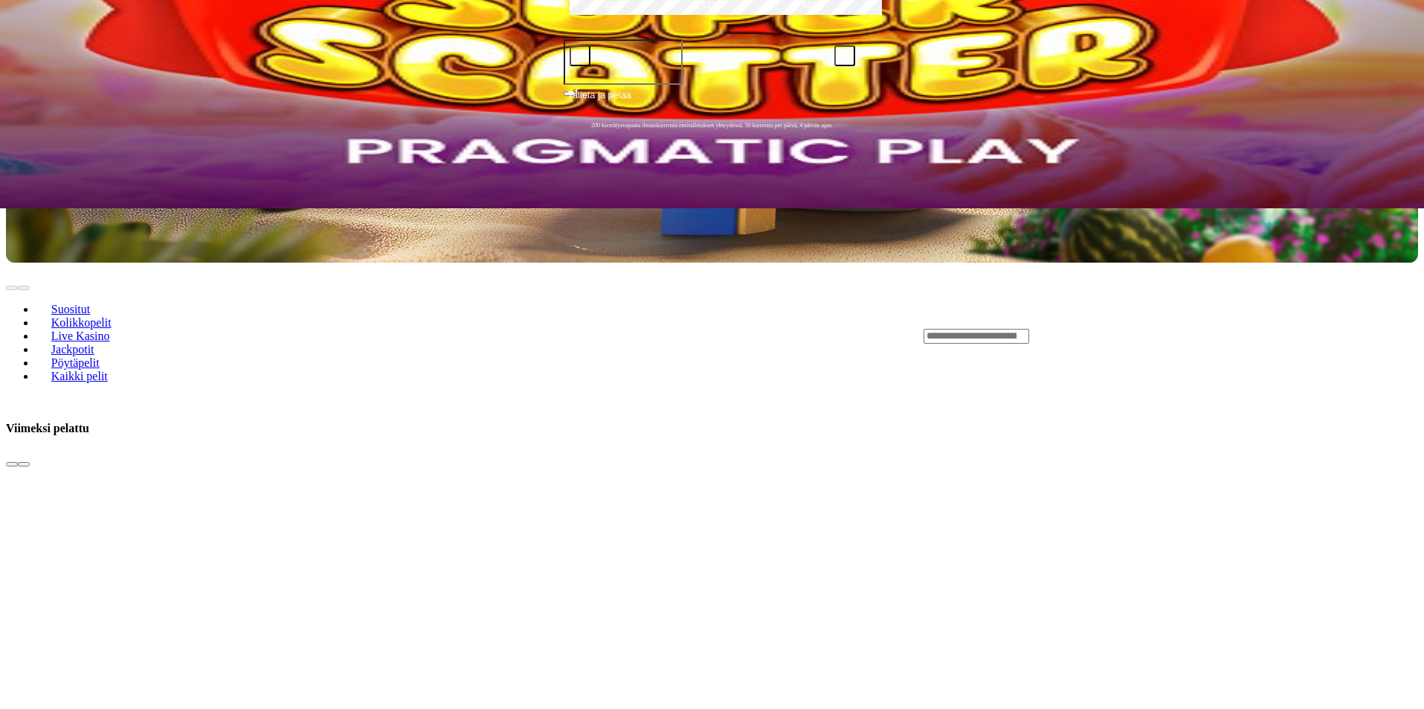
scroll to position [496, 0]
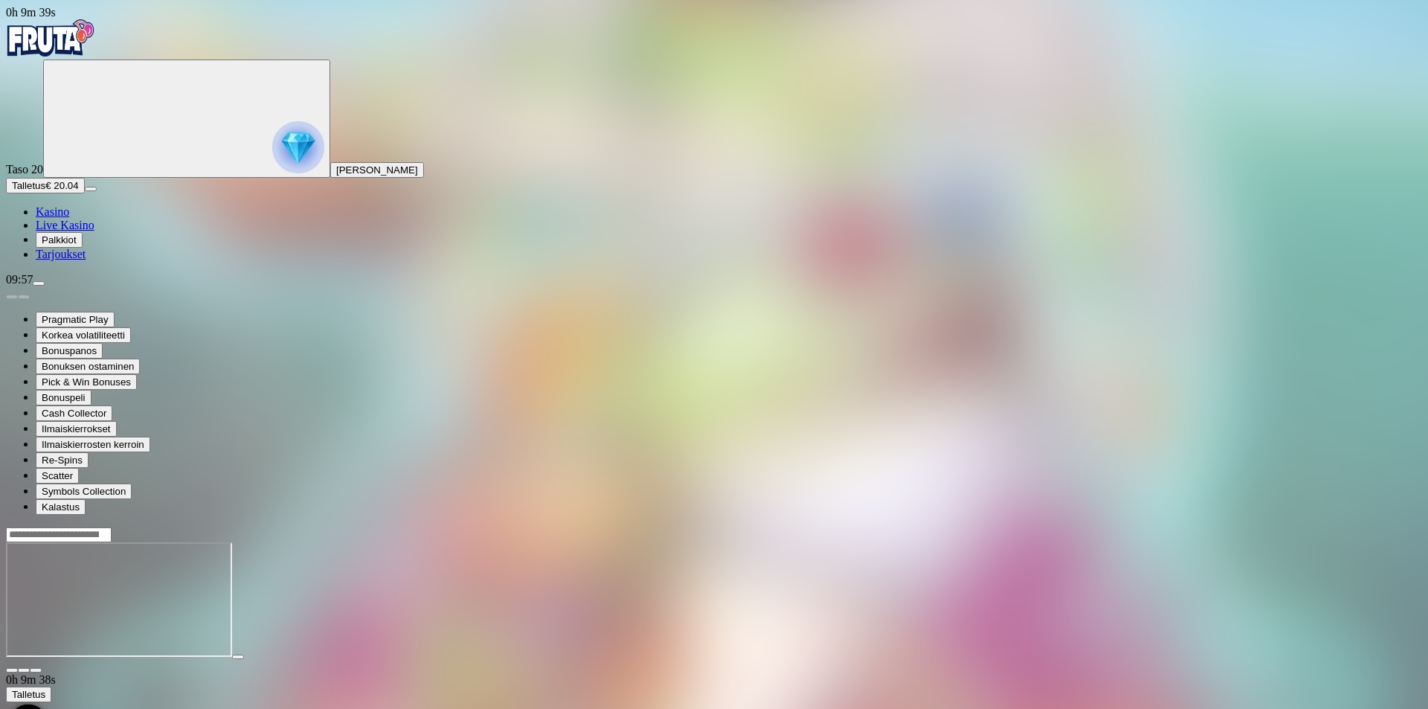
click at [42, 668] on button "button" at bounding box center [36, 670] width 12 height 4
click at [69, 218] on span "Kasino" at bounding box center [52, 211] width 33 height 13
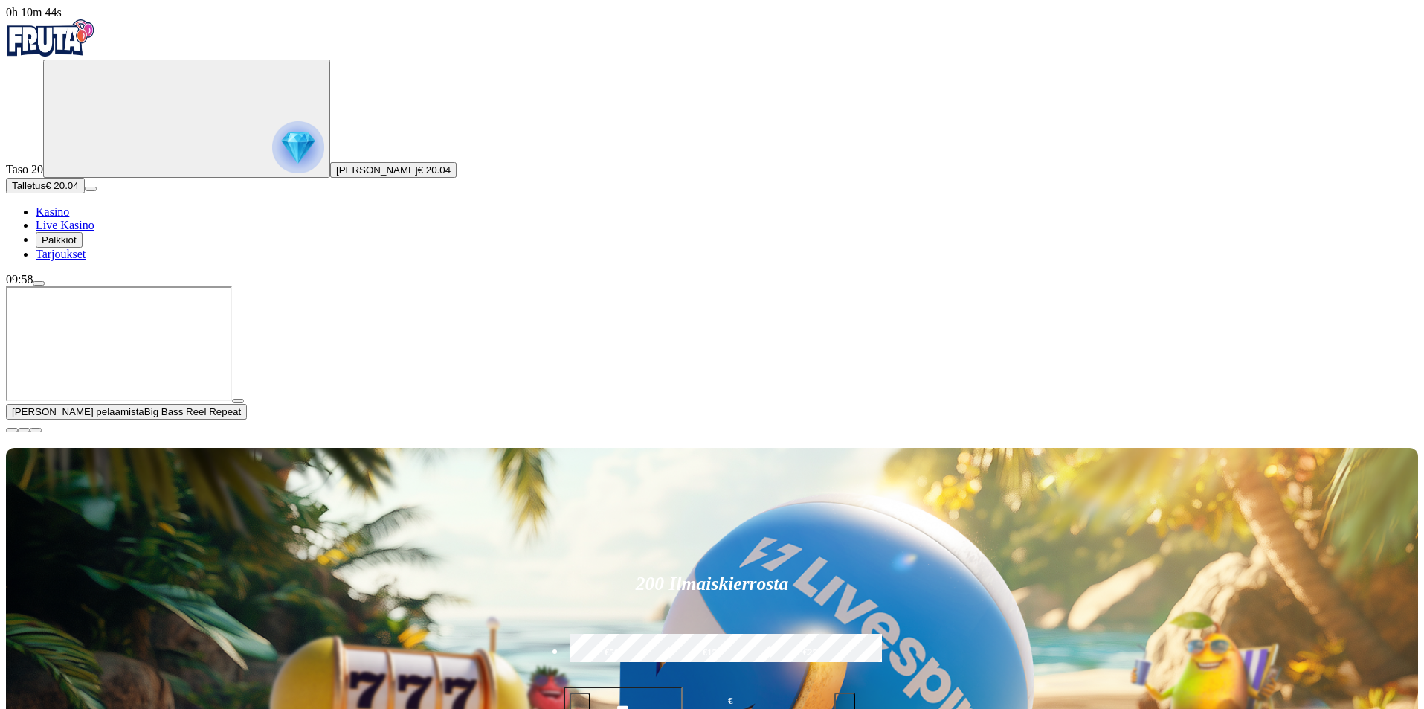
click at [12, 430] on span "close icon" at bounding box center [12, 430] width 0 height 0
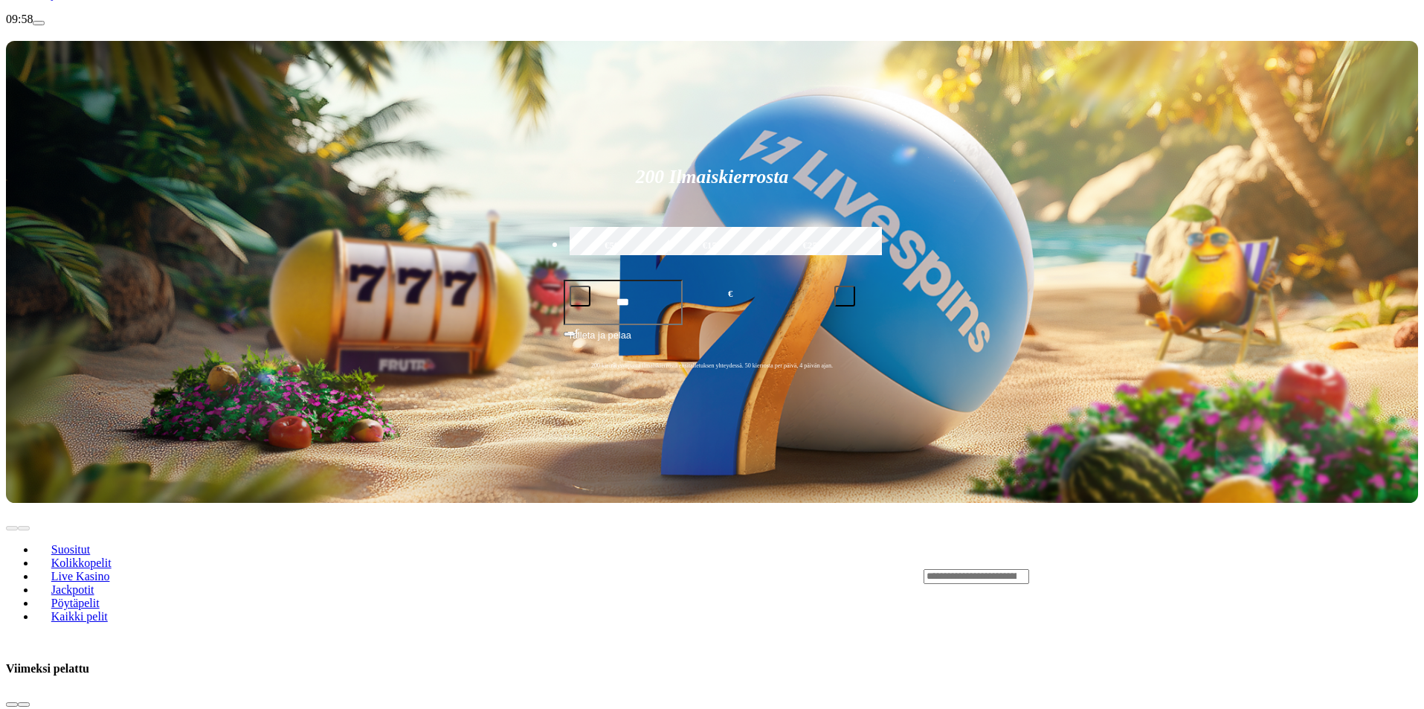
scroll to position [199, 0]
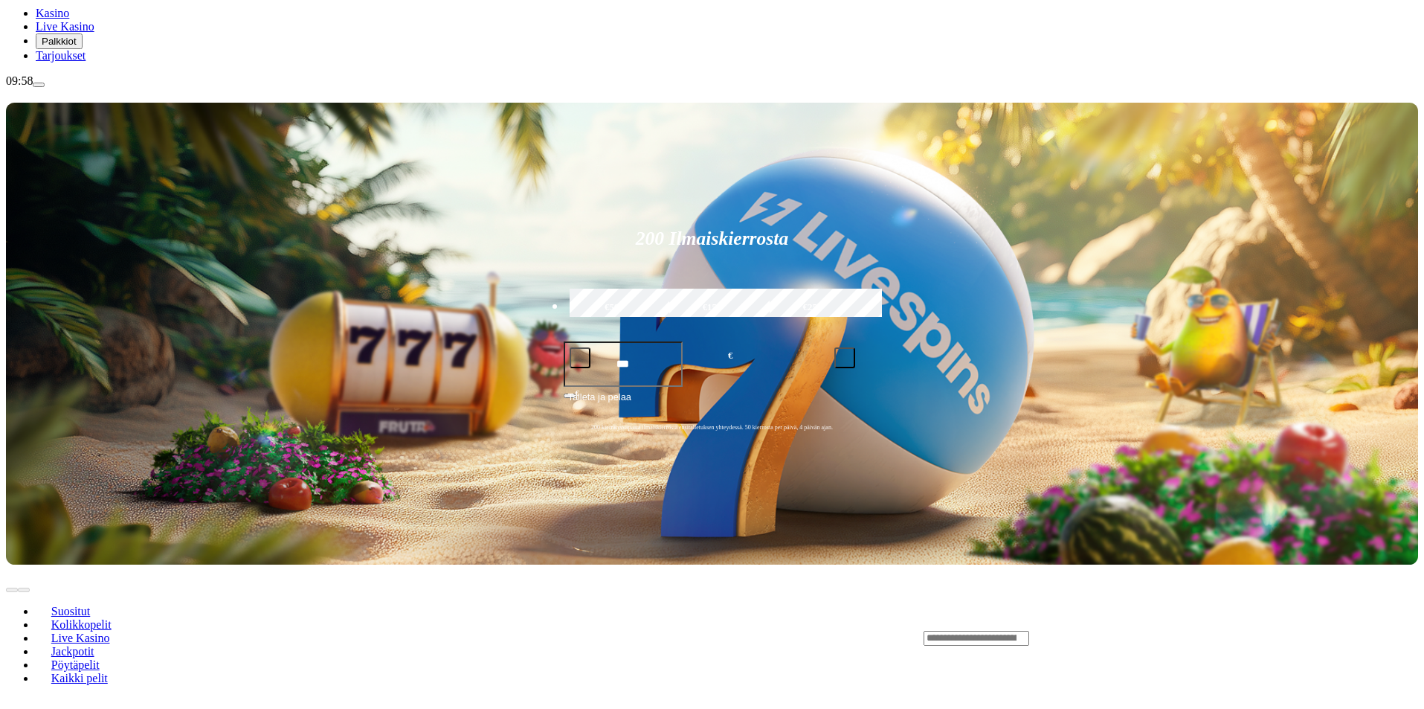
click at [1029, 631] on input "Search" at bounding box center [977, 638] width 106 height 15
type input "*"
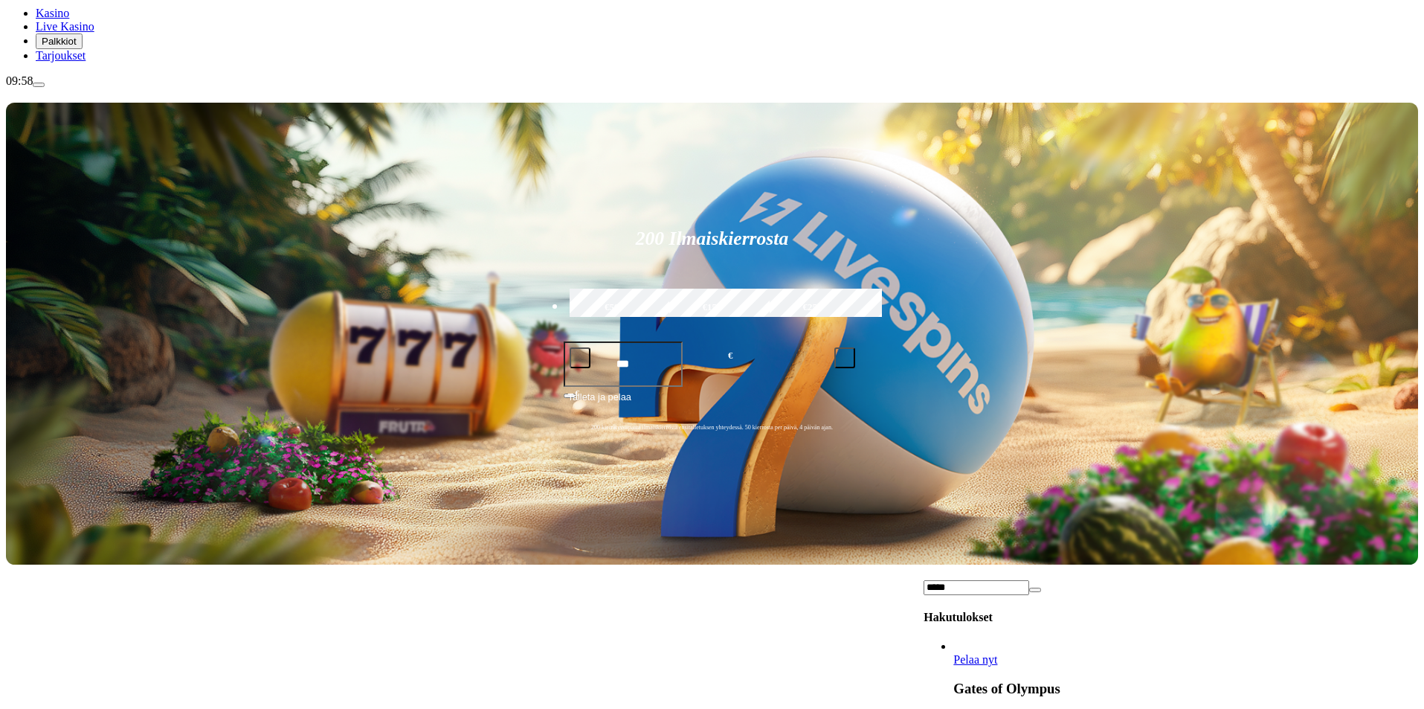
type input "*****"
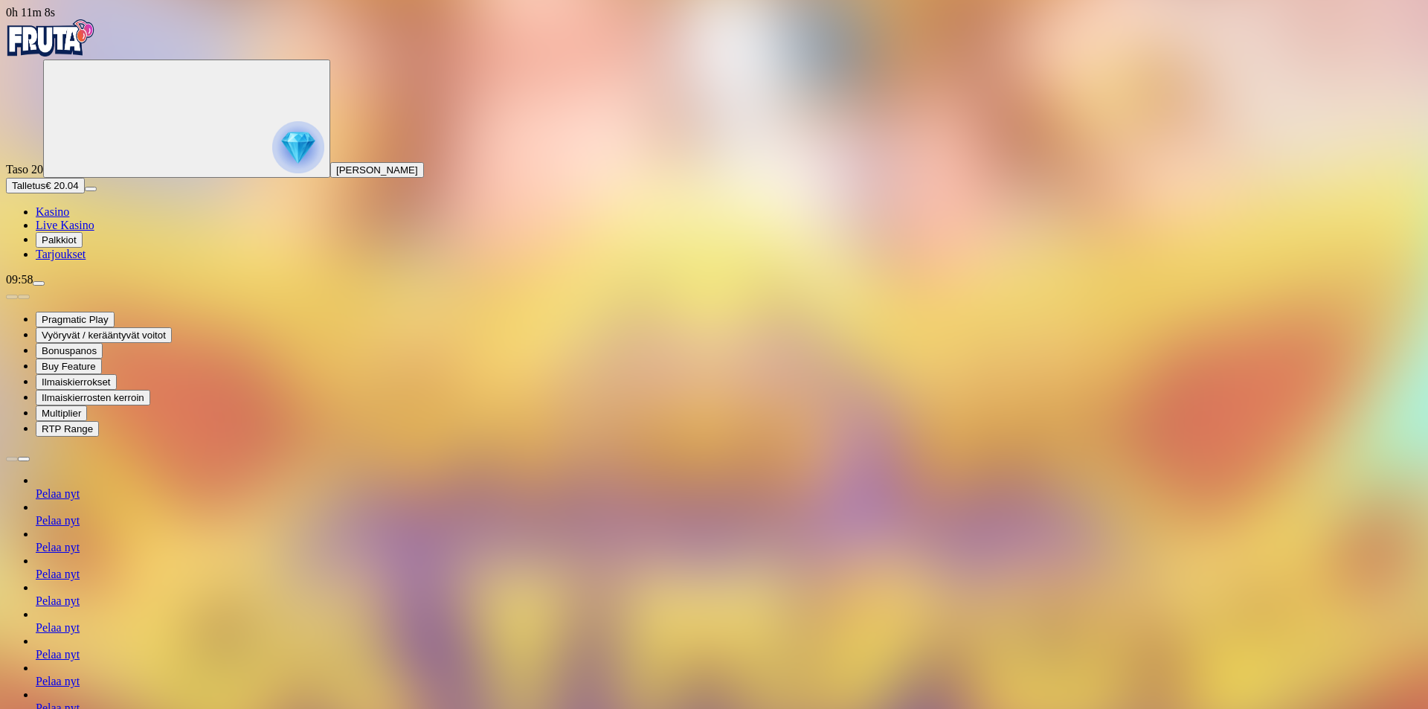
click at [69, 218] on span "Kasino" at bounding box center [52, 211] width 33 height 13
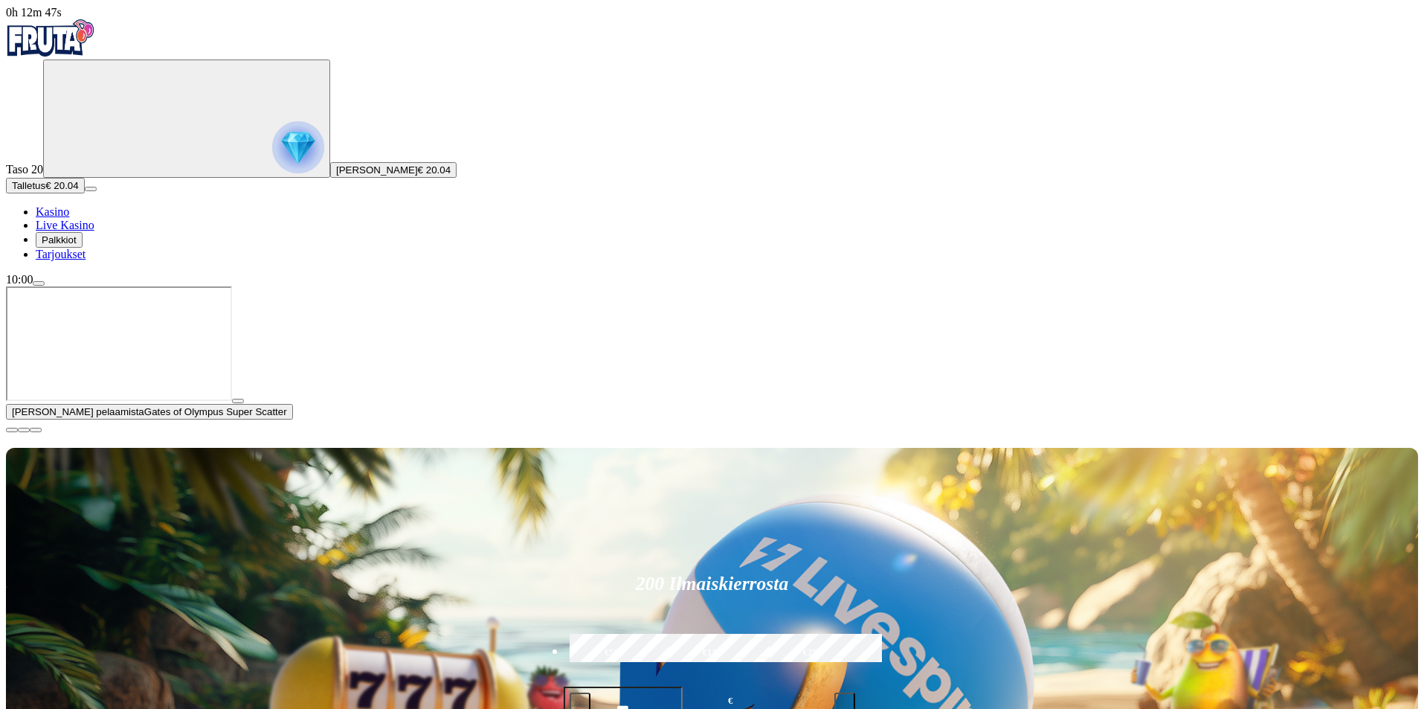
click at [12, 430] on span "close icon" at bounding box center [12, 430] width 0 height 0
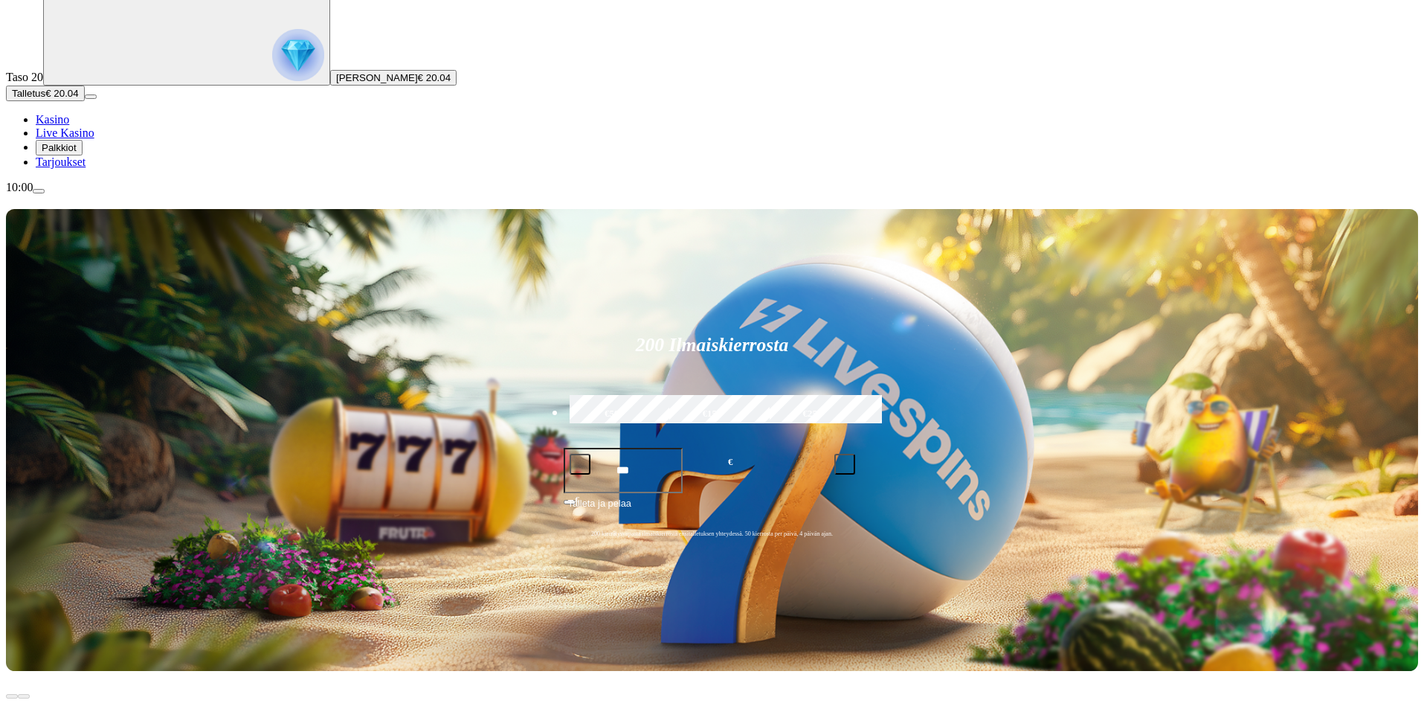
scroll to position [99, 0]
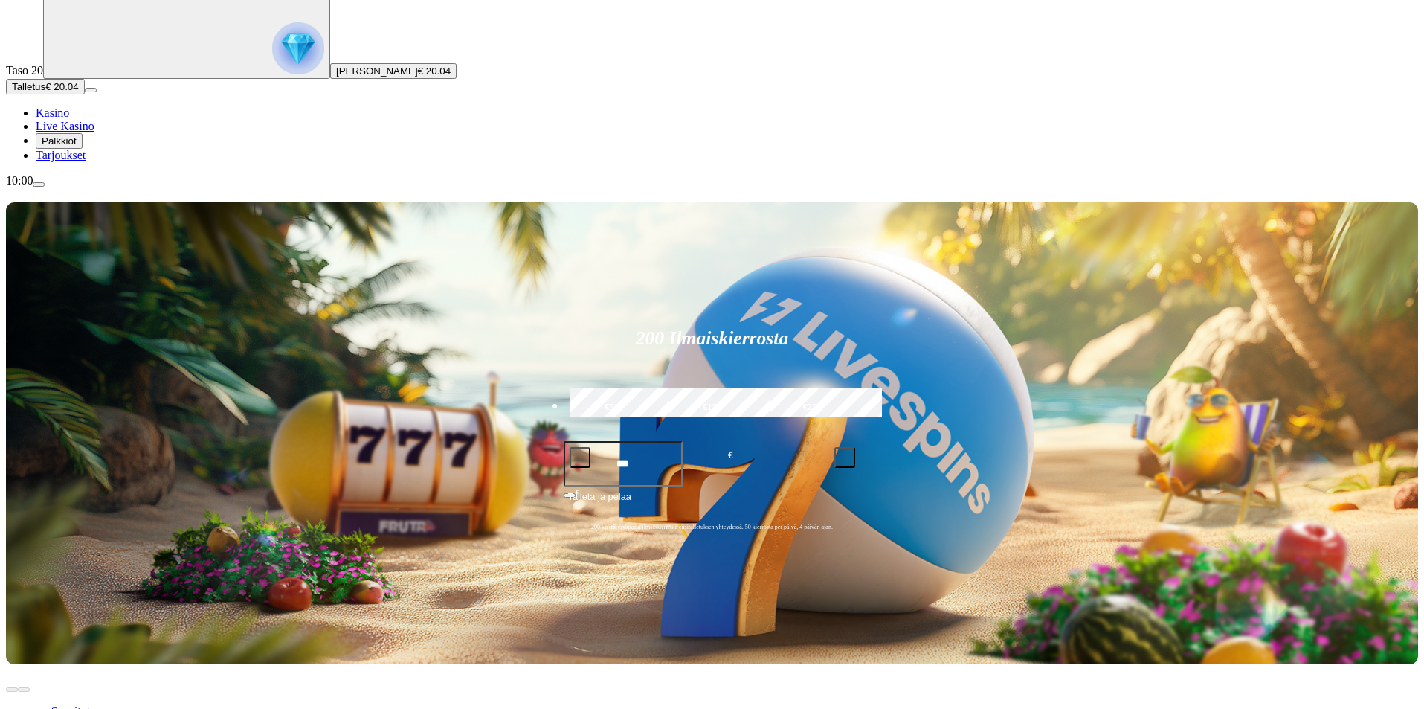
type input "*****"
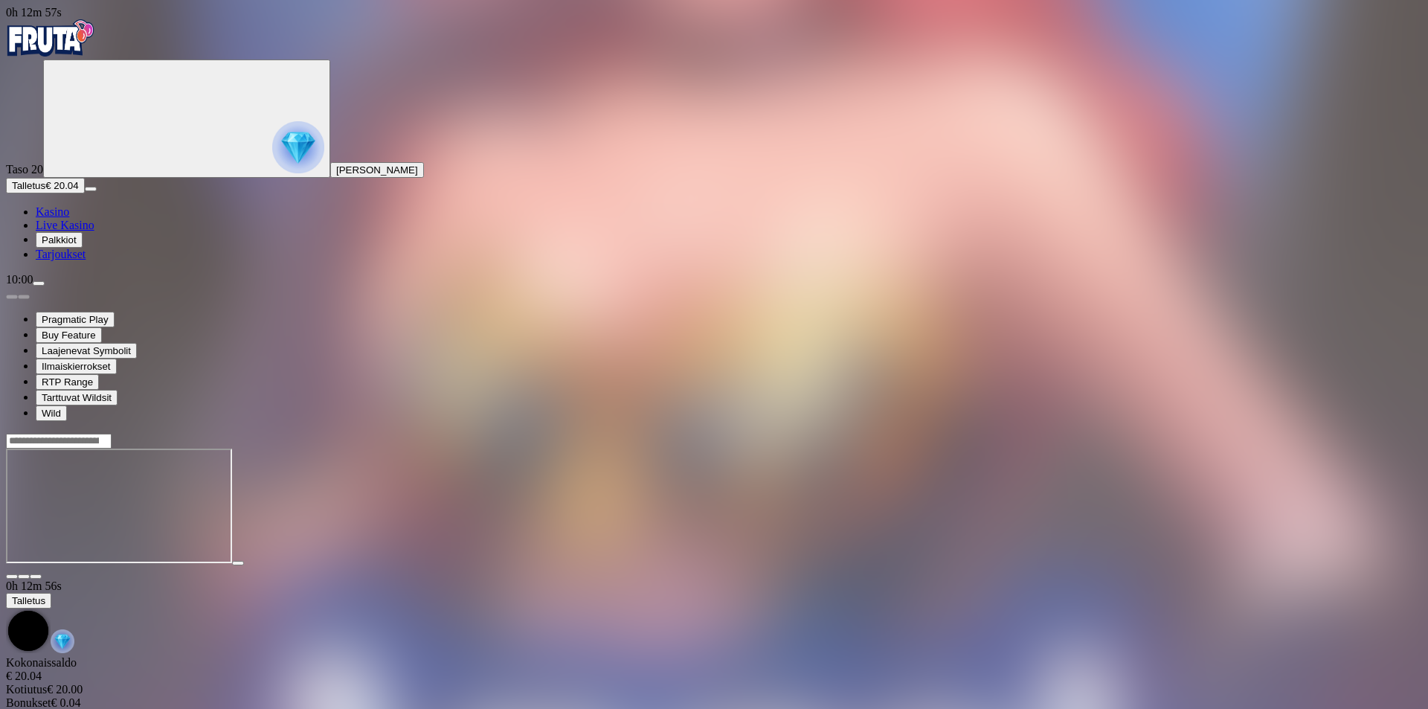
click at [36, 576] on span "fullscreen icon" at bounding box center [36, 576] width 0 height 0
click at [112, 434] on input "Search" at bounding box center [59, 441] width 106 height 15
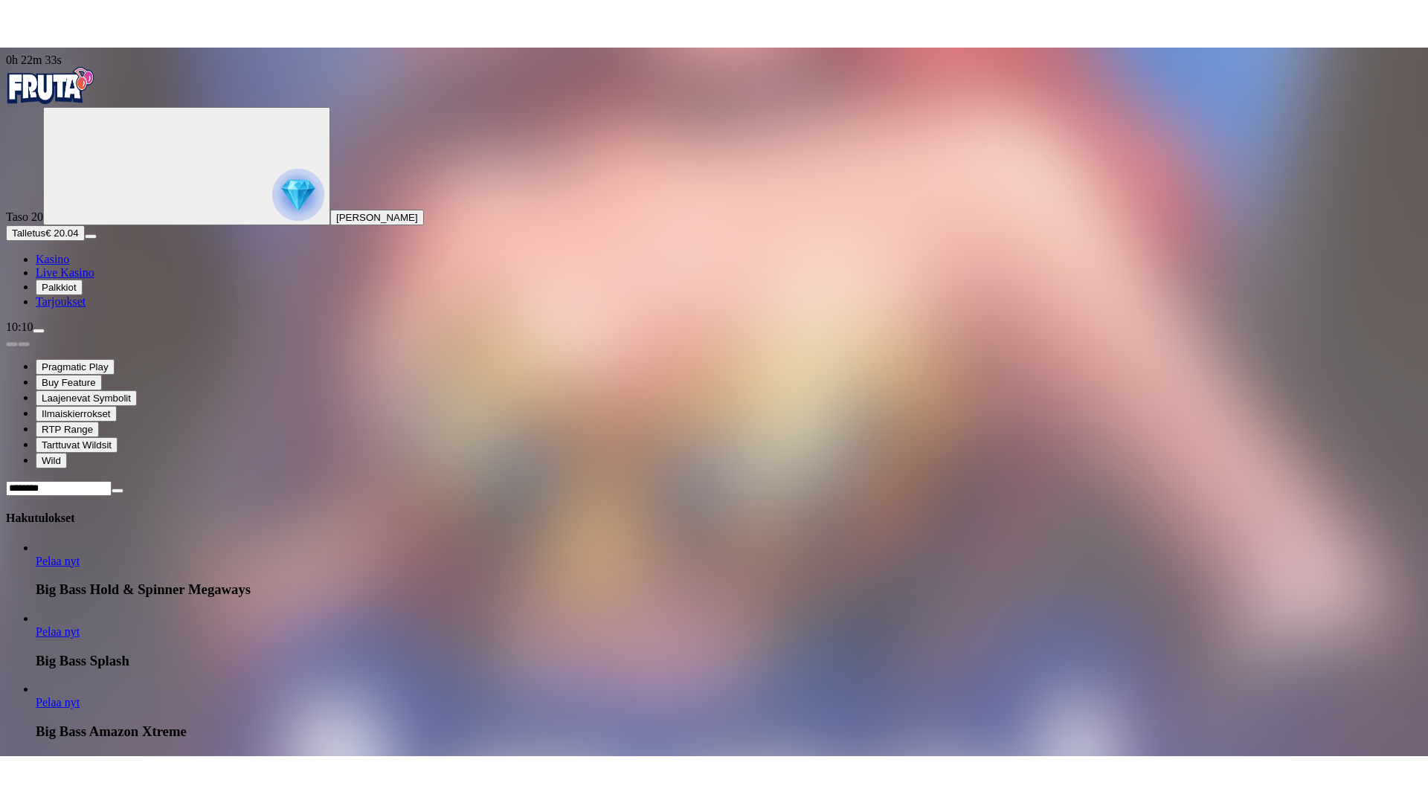
scroll to position [986, 0]
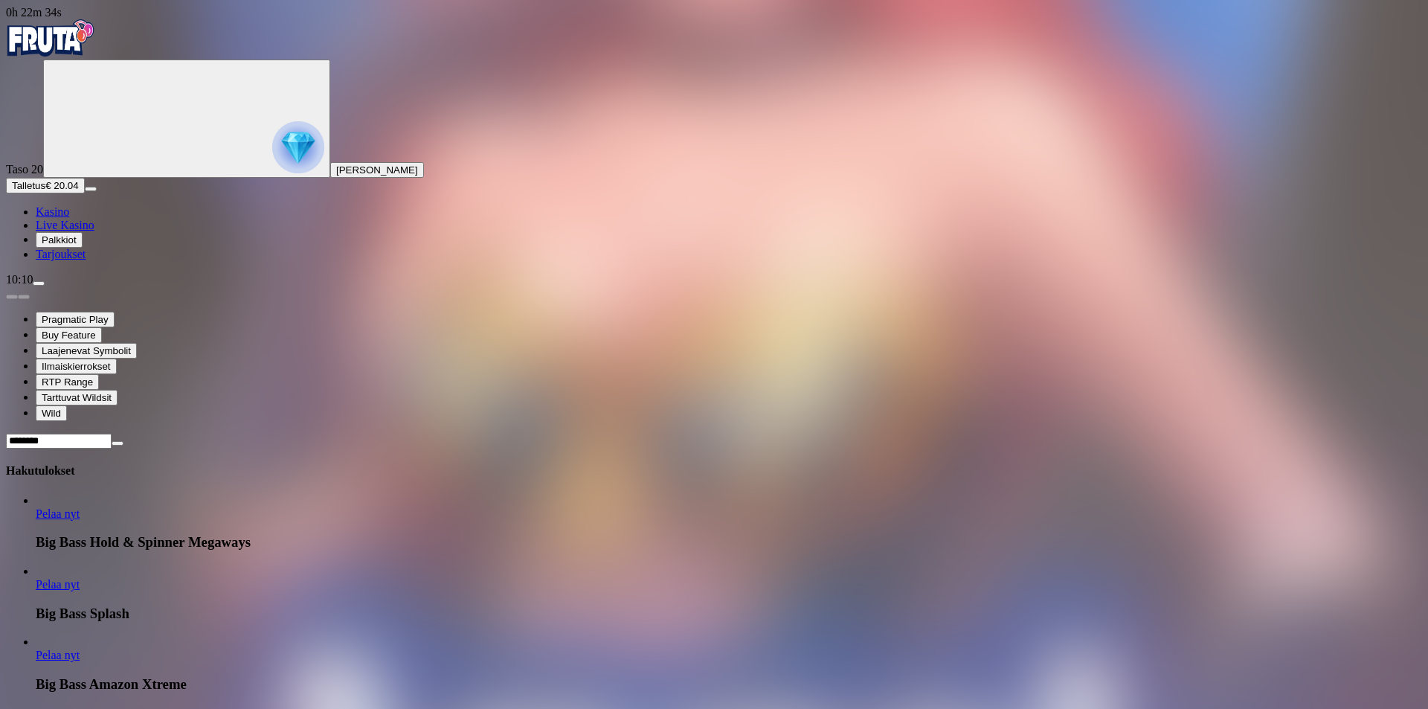
type input "********"
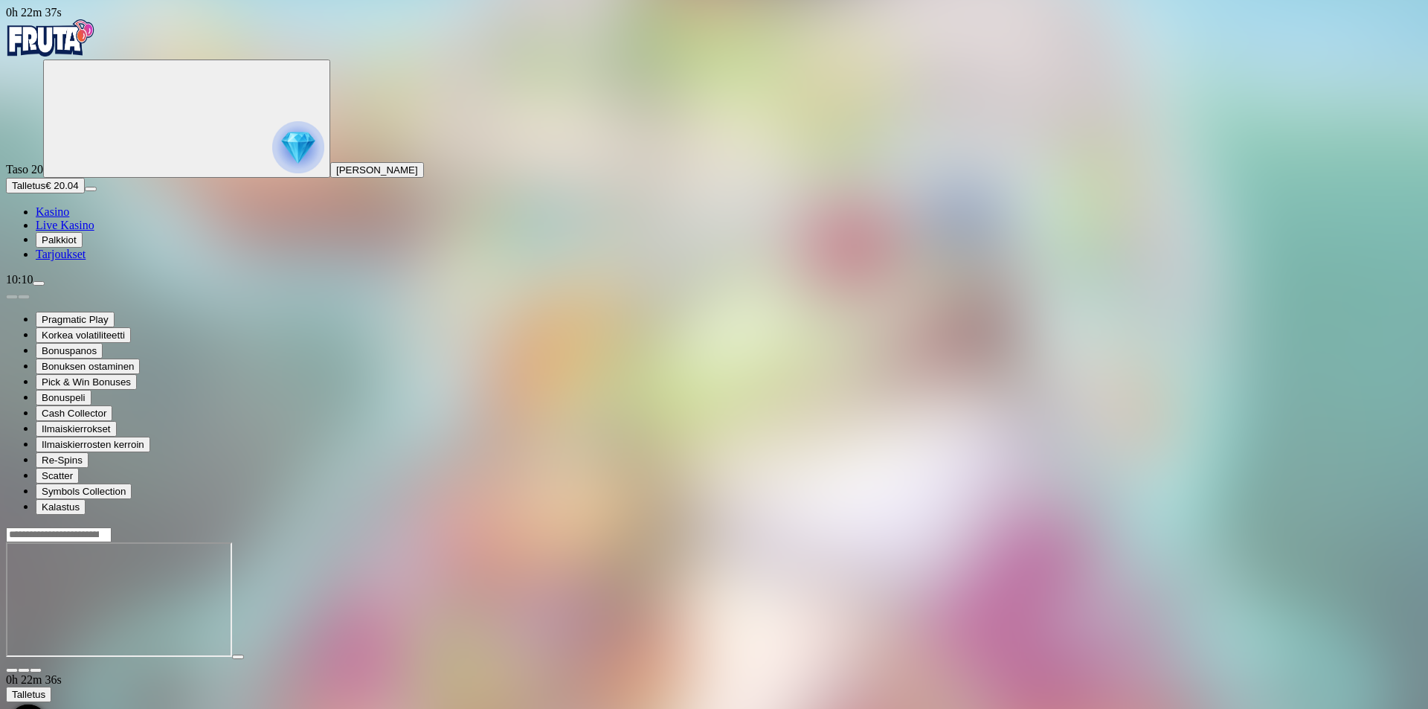
click at [36, 670] on span "fullscreen icon" at bounding box center [36, 670] width 0 height 0
click at [112, 527] on input "Search" at bounding box center [59, 534] width 106 height 15
type input "*****"
click at [80, 601] on link "Pelaa nyt" at bounding box center [58, 607] width 44 height 13
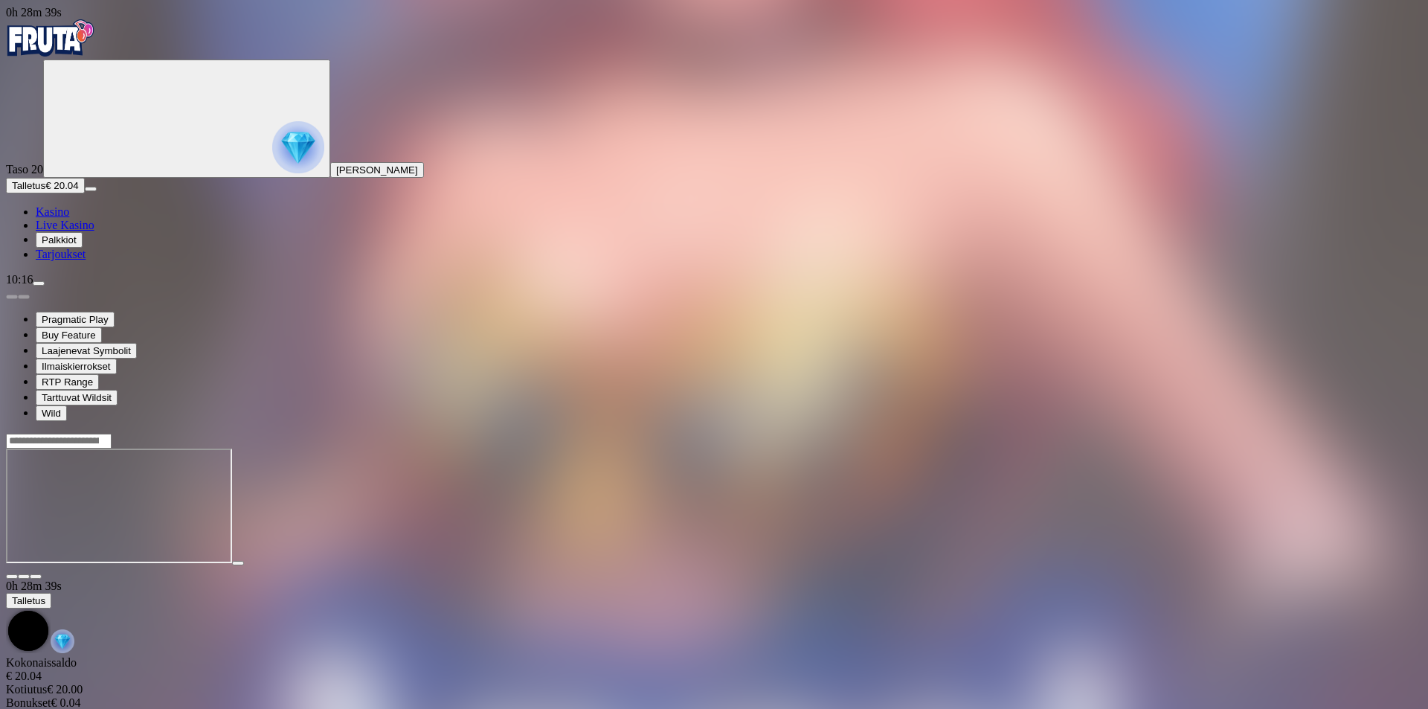
click at [36, 576] on span "fullscreen icon" at bounding box center [36, 576] width 0 height 0
